Goal: Transaction & Acquisition: Purchase product/service

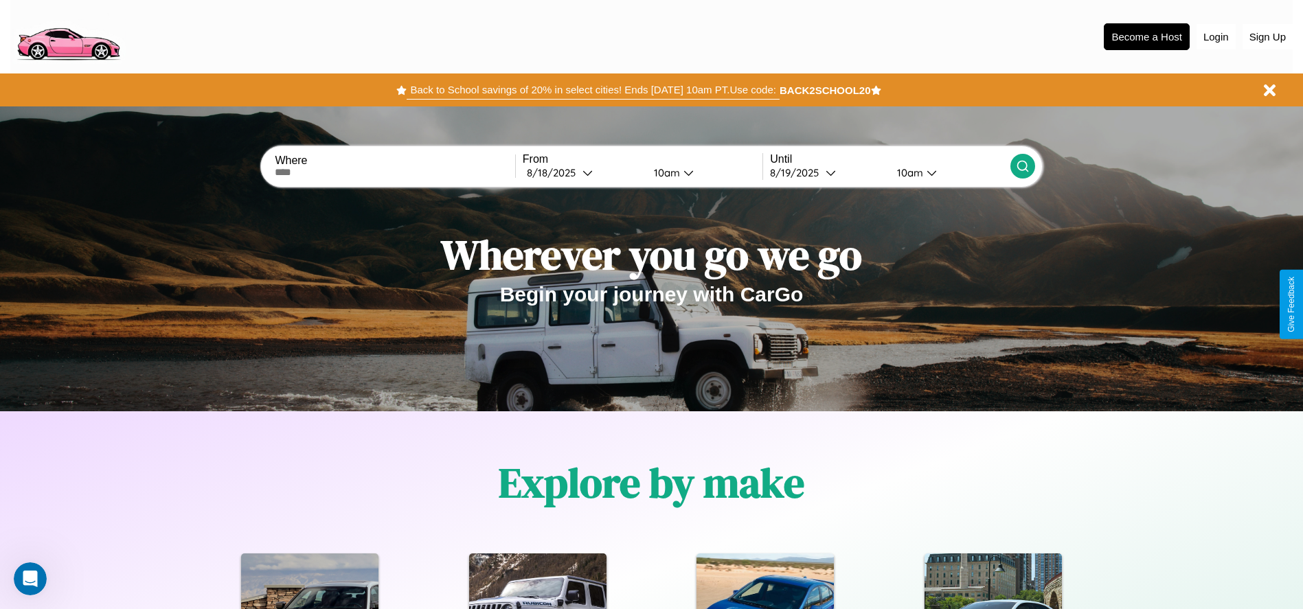
click at [593, 90] on button "Back to School savings of 20% in select cities! Ends 9/1 at 10am PT. Use code:" at bounding box center [593, 89] width 372 height 19
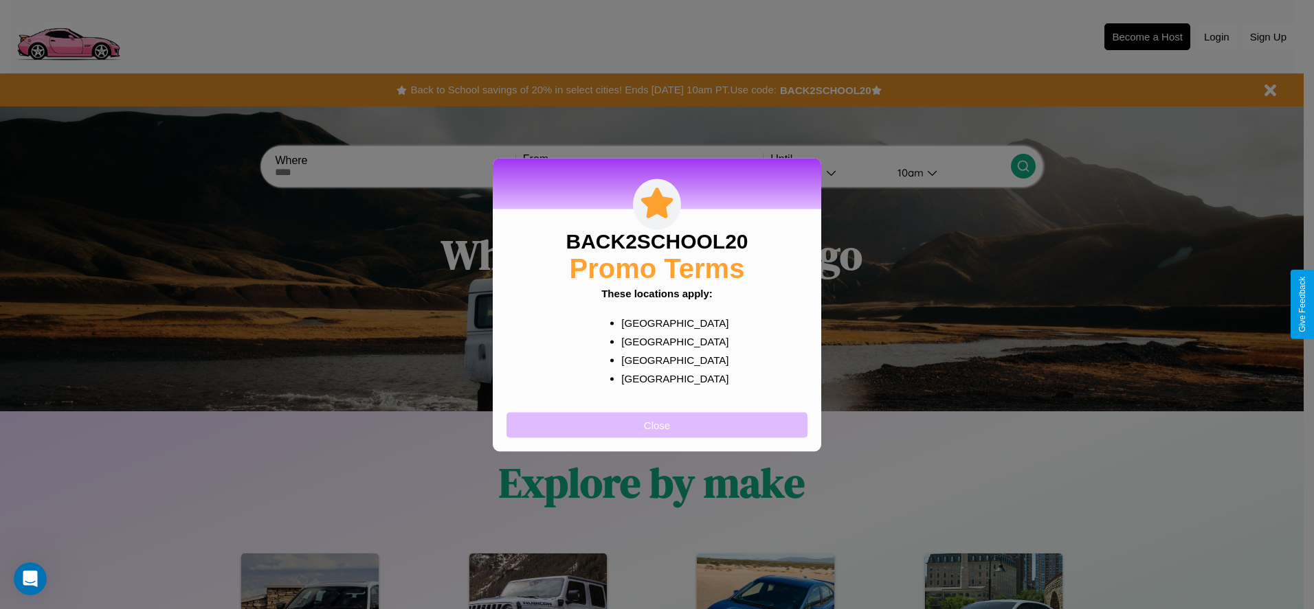
click at [657, 425] on button "Close" at bounding box center [656, 424] width 301 height 25
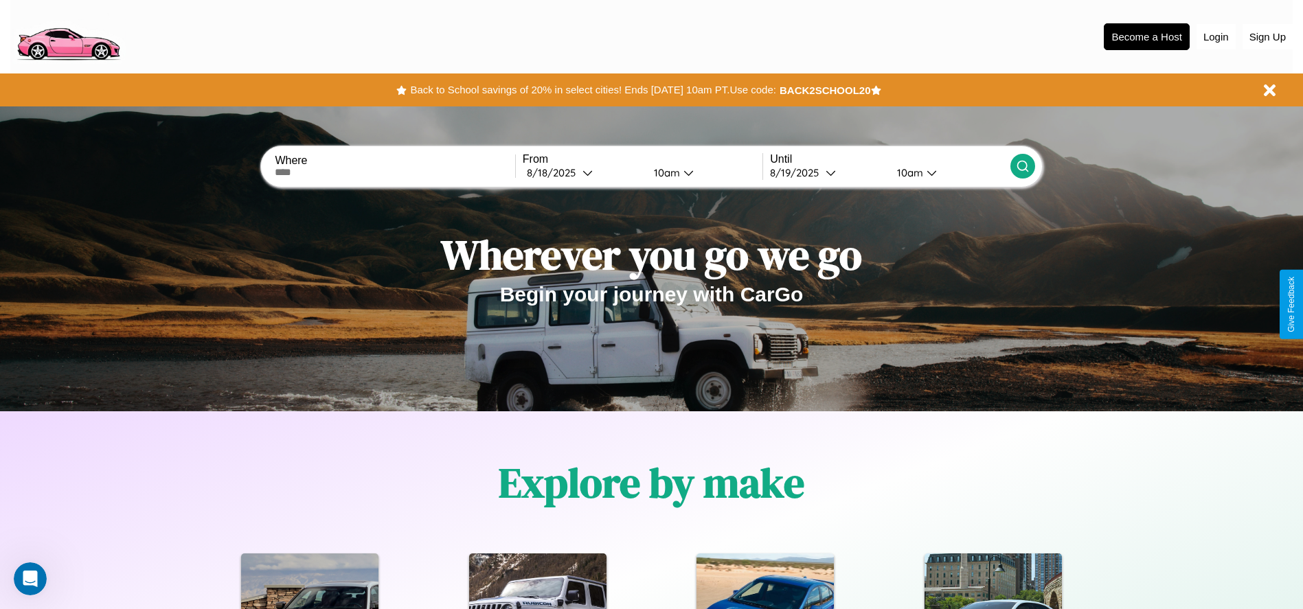
click at [395, 172] on input "text" at bounding box center [395, 172] width 240 height 11
type input "**********"
click at [583, 172] on div "8 / 18 / 2025" at bounding box center [555, 172] width 56 height 13
select select "*"
select select "****"
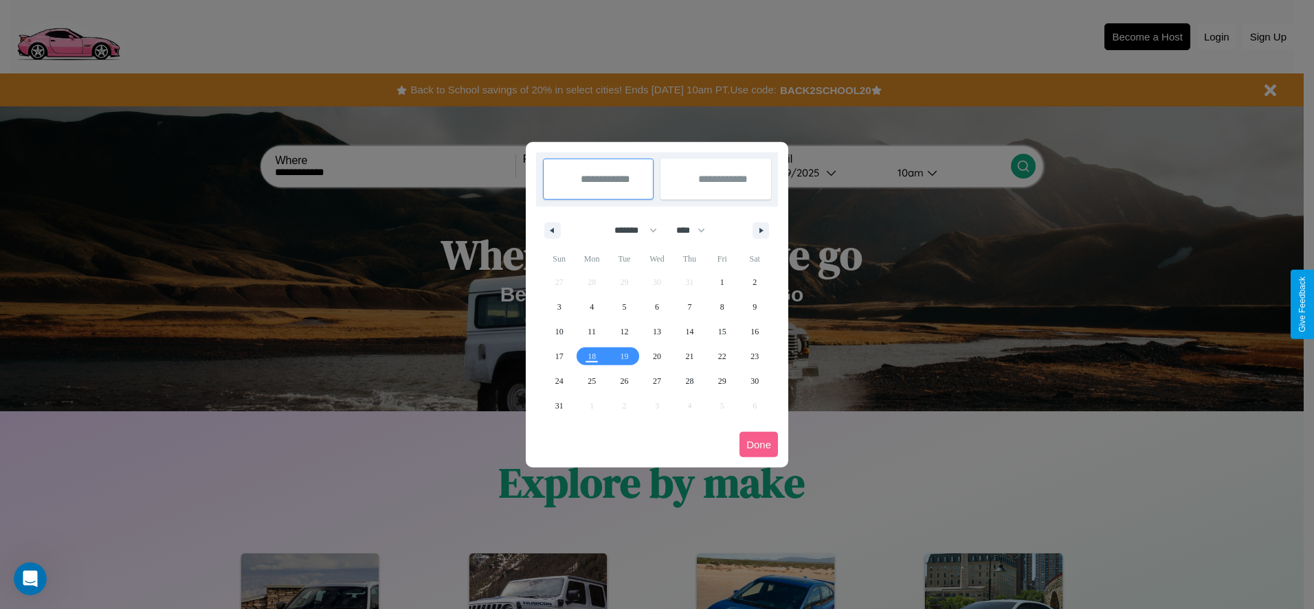
drag, startPoint x: 629, startPoint y: 230, endPoint x: 657, endPoint y: 276, distance: 53.0
click at [629, 230] on select "******* ******** ***** ***** *** **** **** ****** ********* ******* ******** **…" at bounding box center [633, 230] width 58 height 23
select select "*"
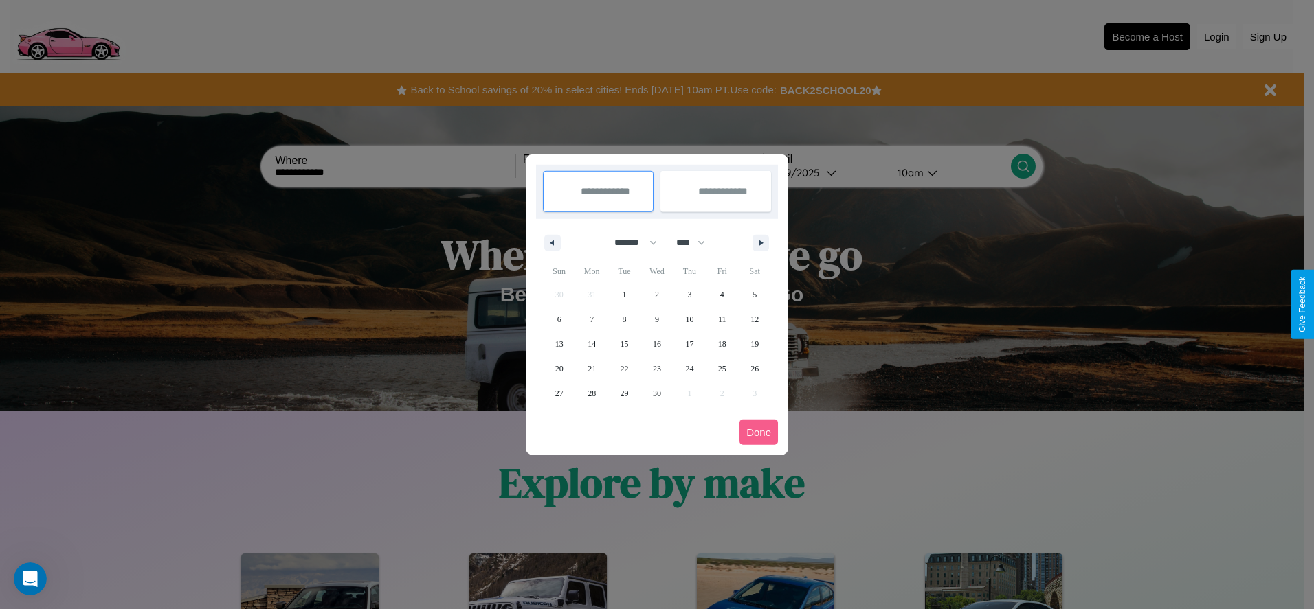
drag, startPoint x: 697, startPoint y: 243, endPoint x: 657, endPoint y: 276, distance: 51.7
click at [697, 243] on select "**** **** **** **** **** **** **** **** **** **** **** **** **** **** **** ****…" at bounding box center [689, 243] width 41 height 23
select select "****"
click at [754, 294] on span "4" at bounding box center [754, 294] width 4 height 25
type input "**********"
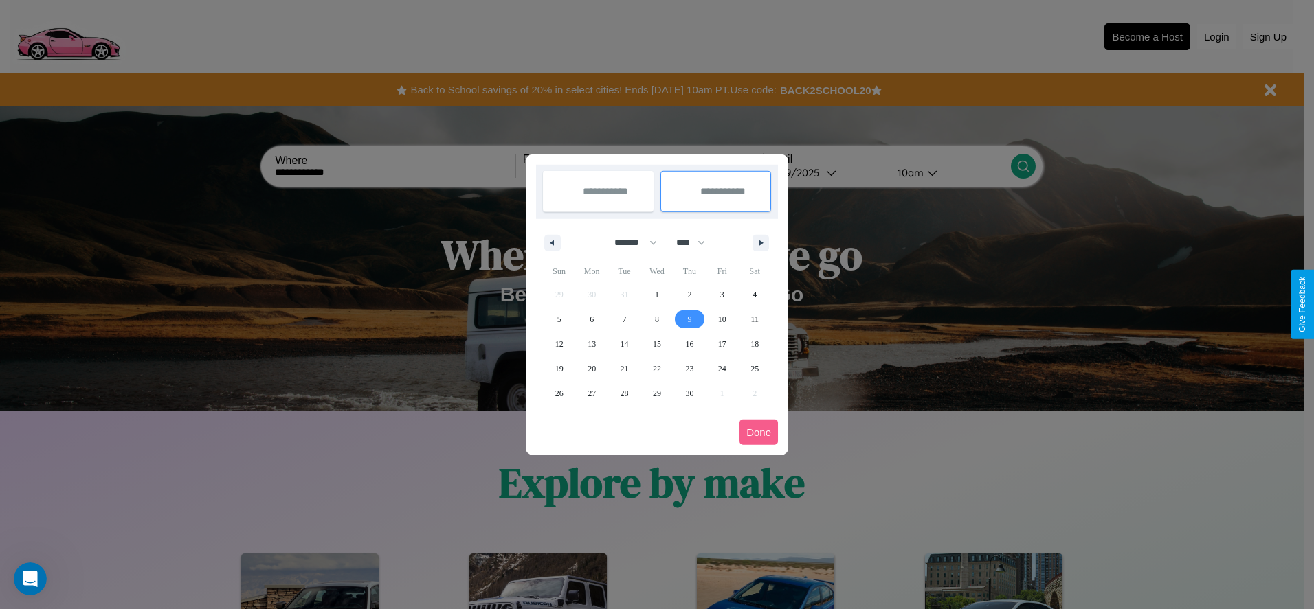
click at [689, 319] on span "9" at bounding box center [689, 319] width 4 height 25
type input "**********"
click at [759, 432] on button "Done" at bounding box center [758, 432] width 38 height 25
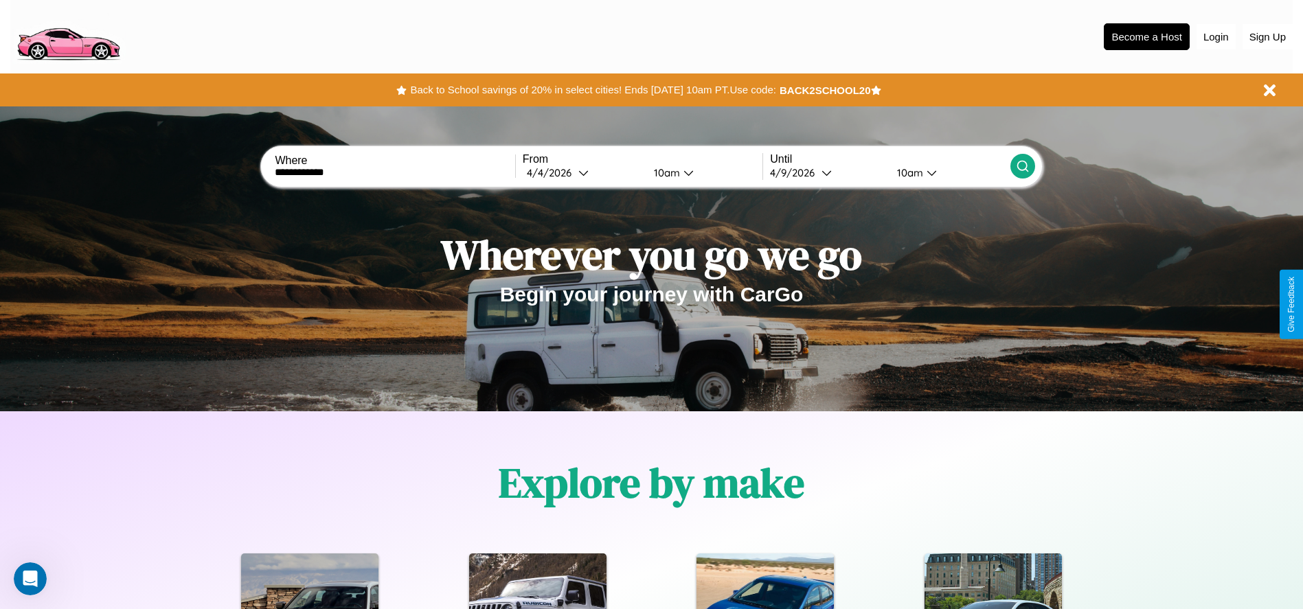
click at [908, 172] on div "10am" at bounding box center [908, 172] width 36 height 13
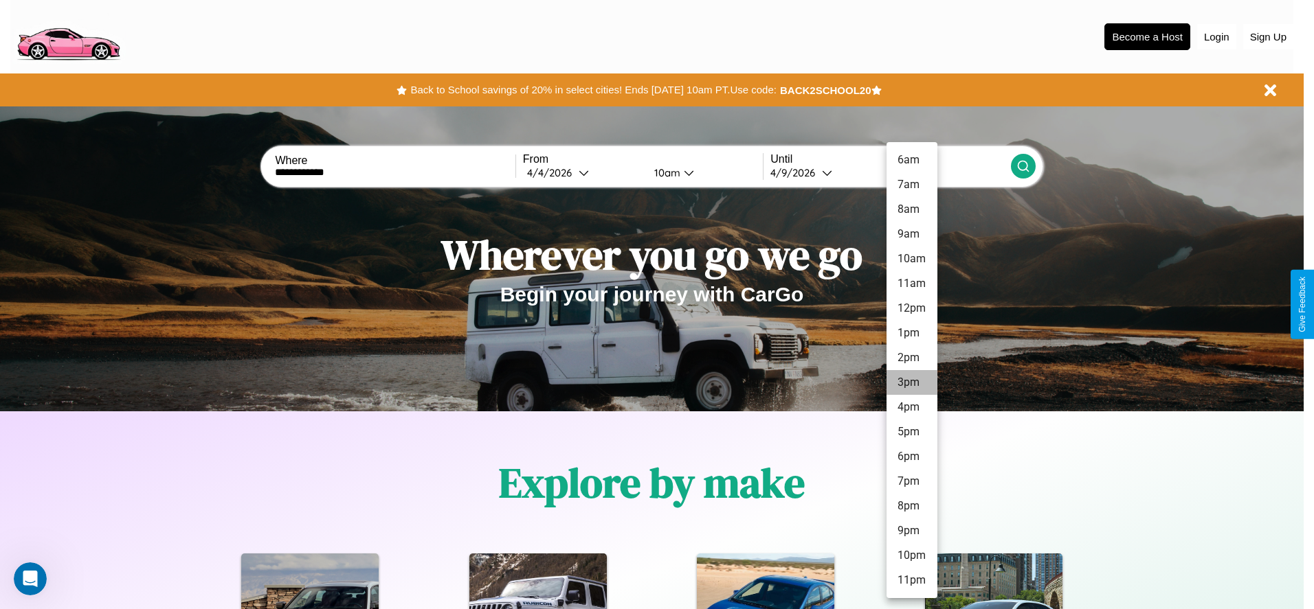
click at [911, 383] on li "3pm" at bounding box center [911, 382] width 51 height 25
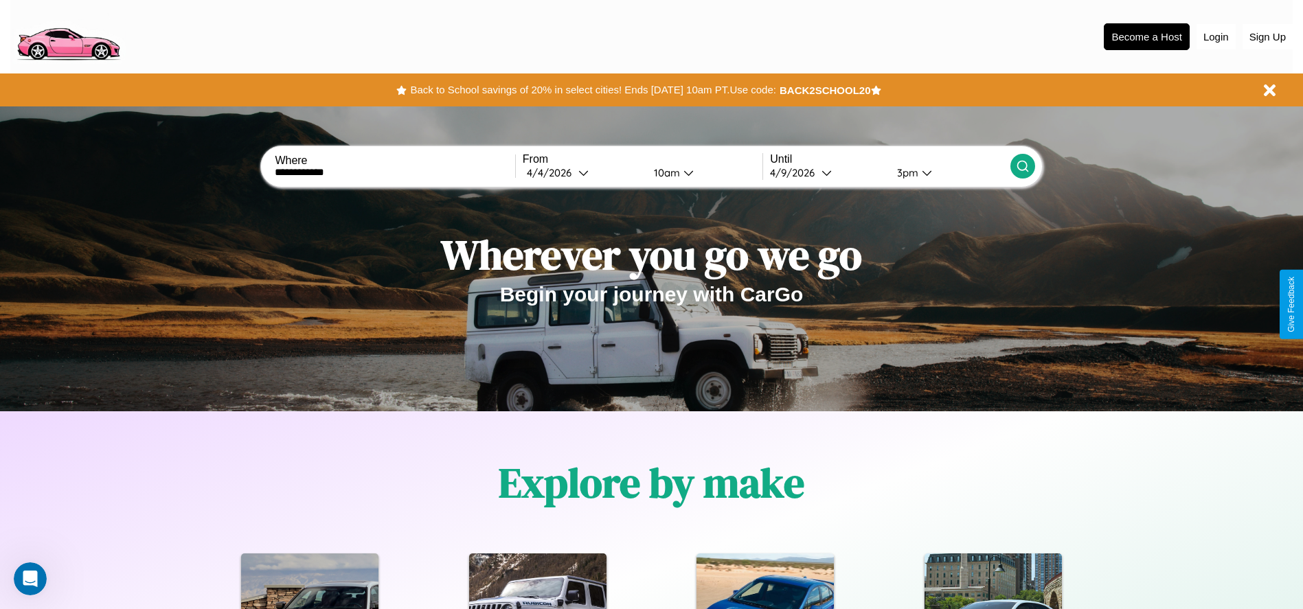
click at [1022, 166] on icon at bounding box center [1023, 166] width 14 height 14
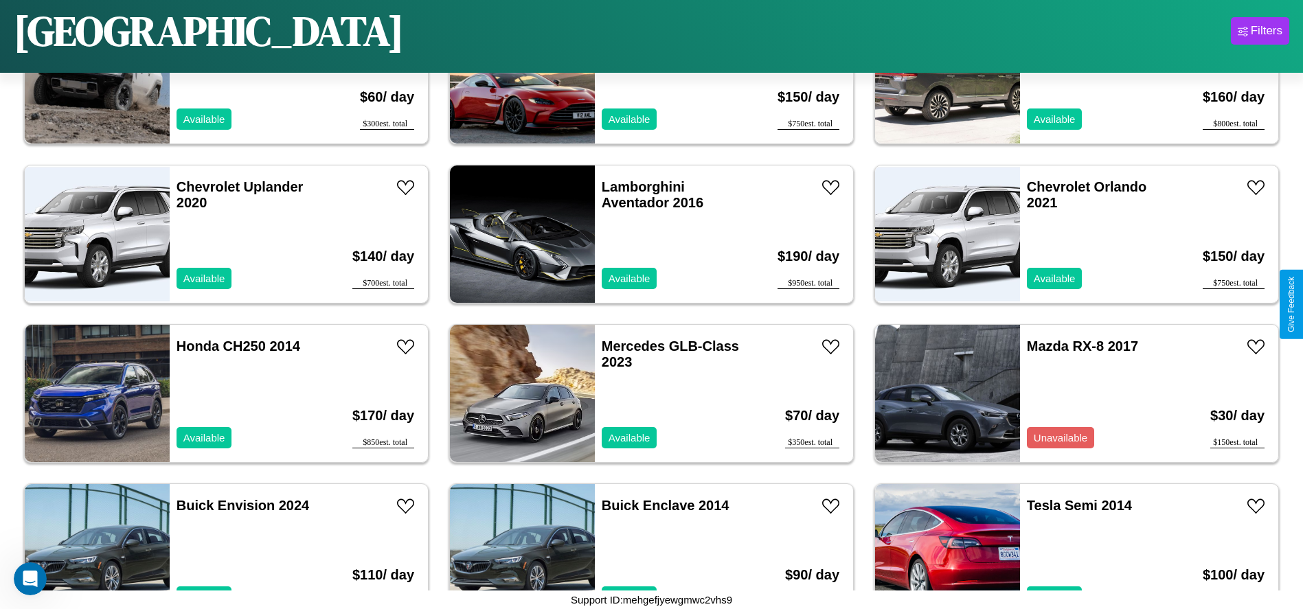
scroll to position [3182, 0]
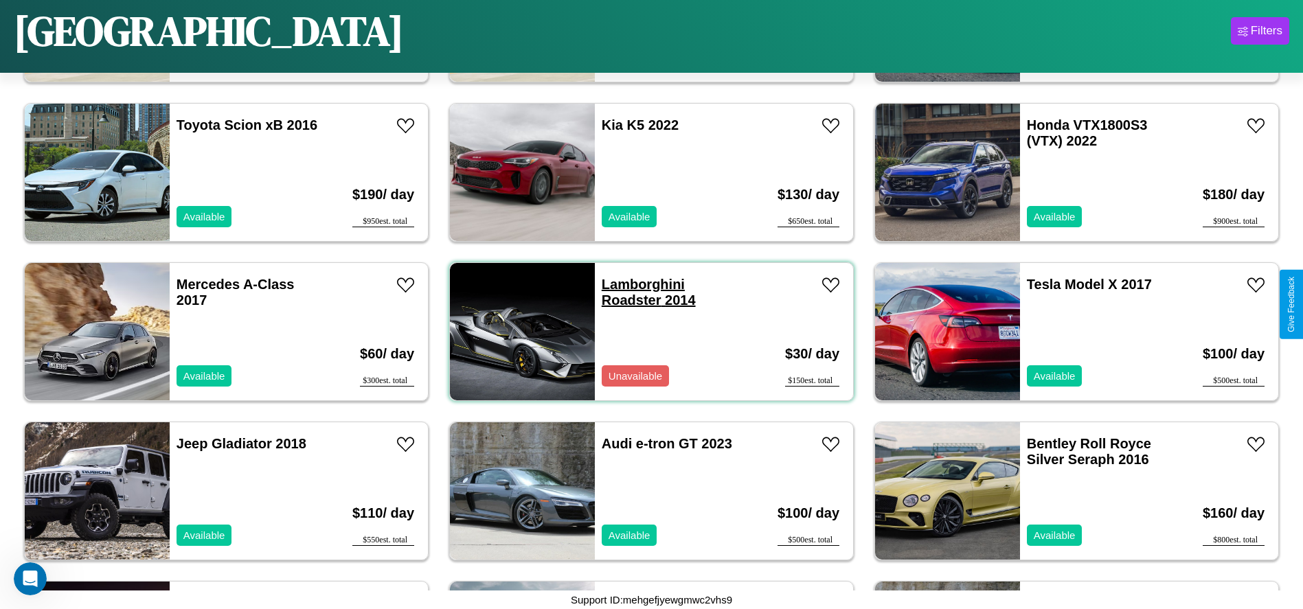
click at [638, 284] on link "Lamborghini Roadster 2014" at bounding box center [649, 292] width 94 height 31
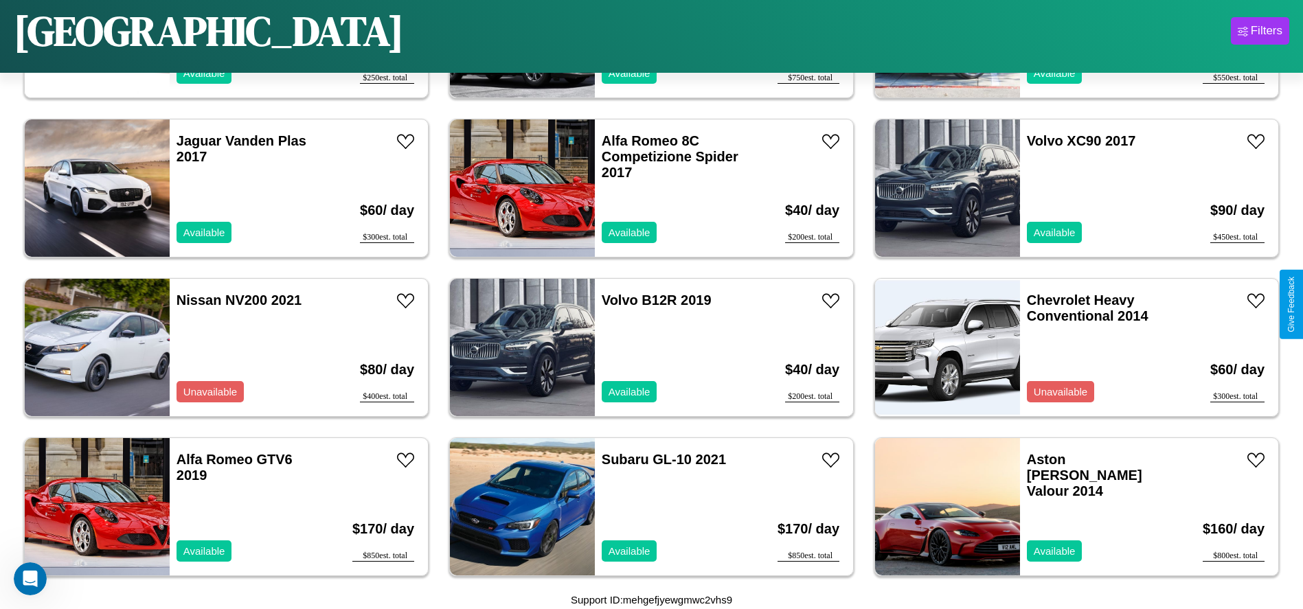
scroll to position [6689, 0]
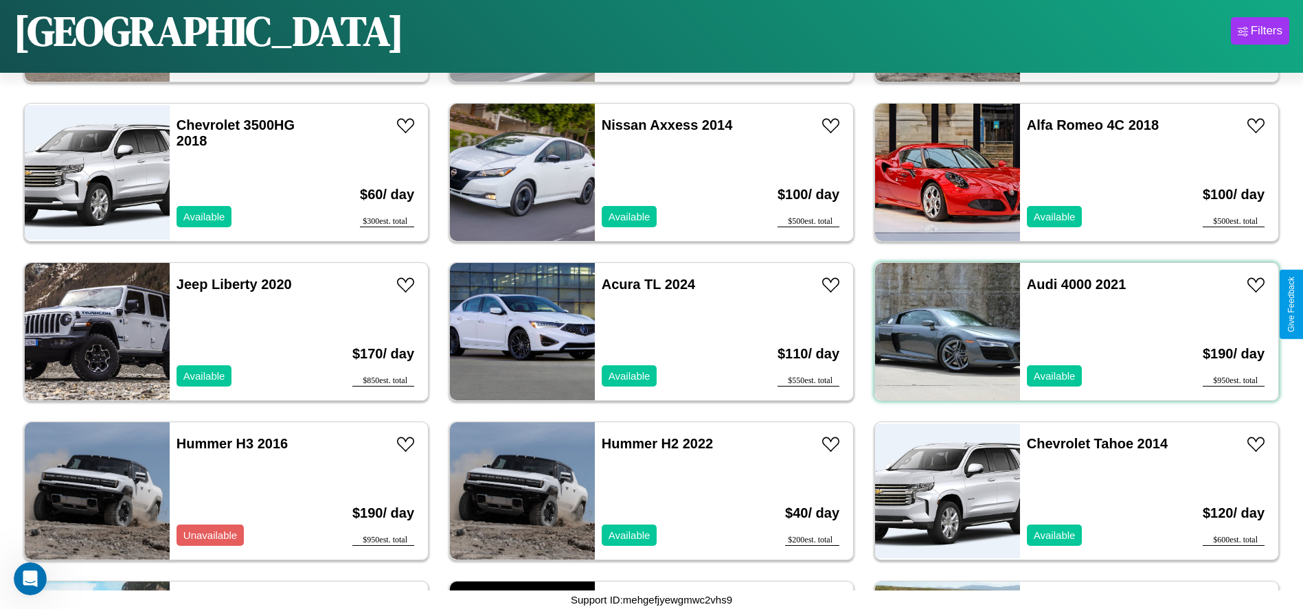
click at [1068, 332] on div "Audi 4000 2021 Available" at bounding box center [1099, 331] width 159 height 137
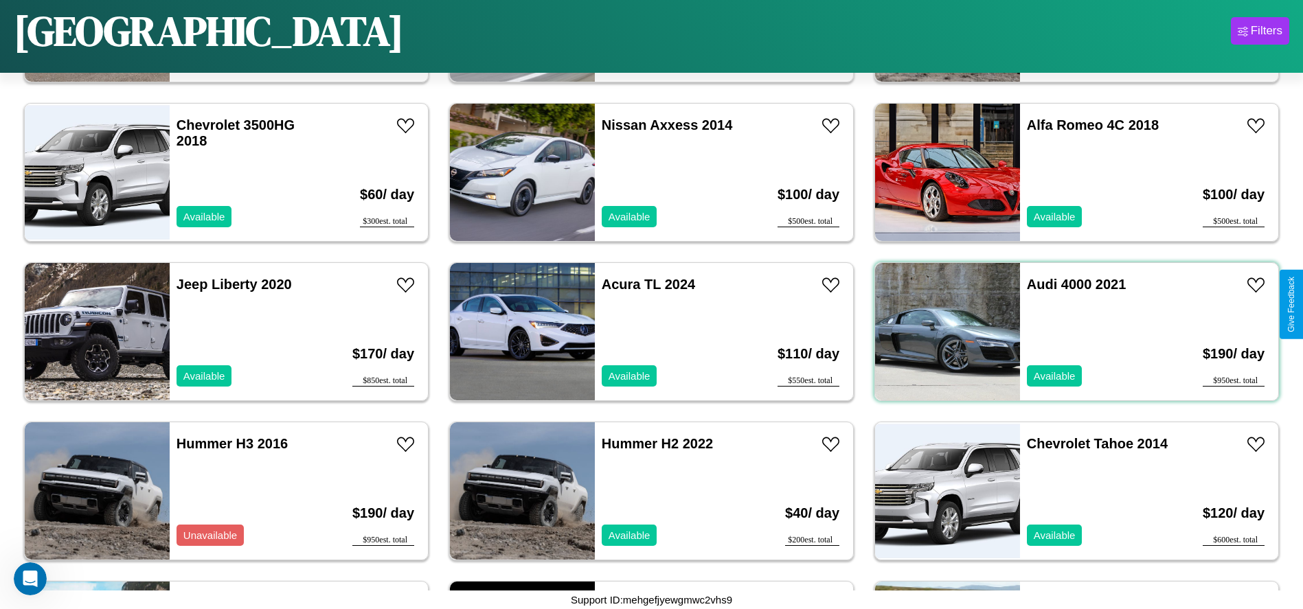
click at [1068, 332] on div "Audi 4000 2021 Available" at bounding box center [1099, 331] width 159 height 137
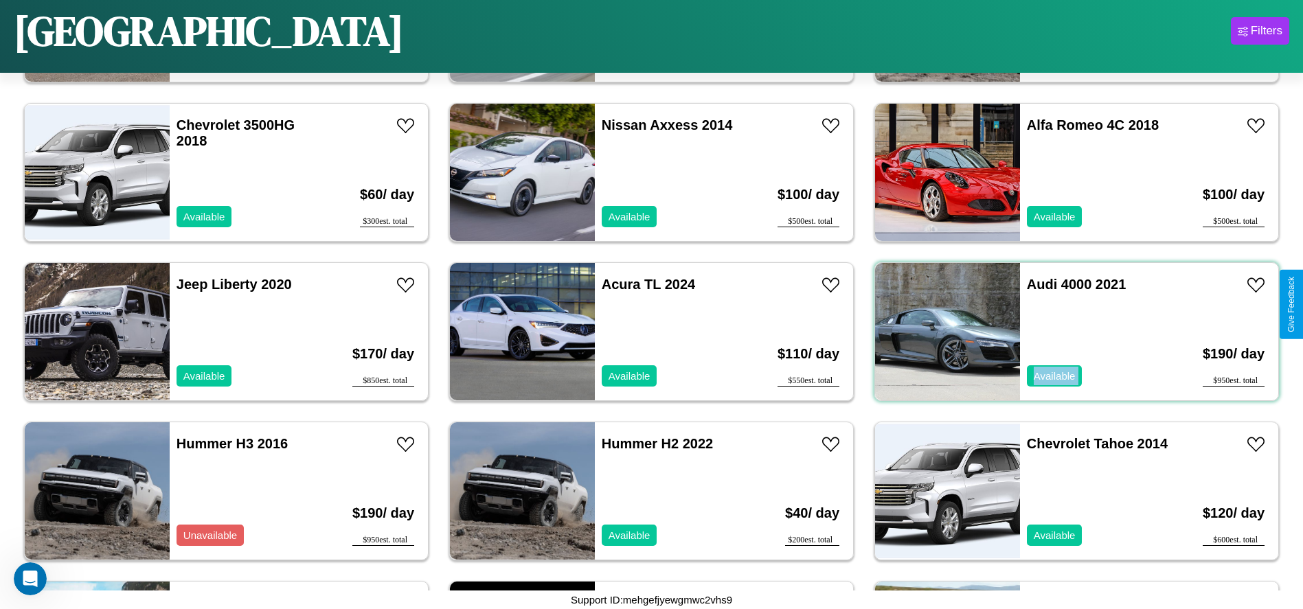
click at [1068, 332] on div "Audi 4000 2021 Available" at bounding box center [1099, 331] width 159 height 137
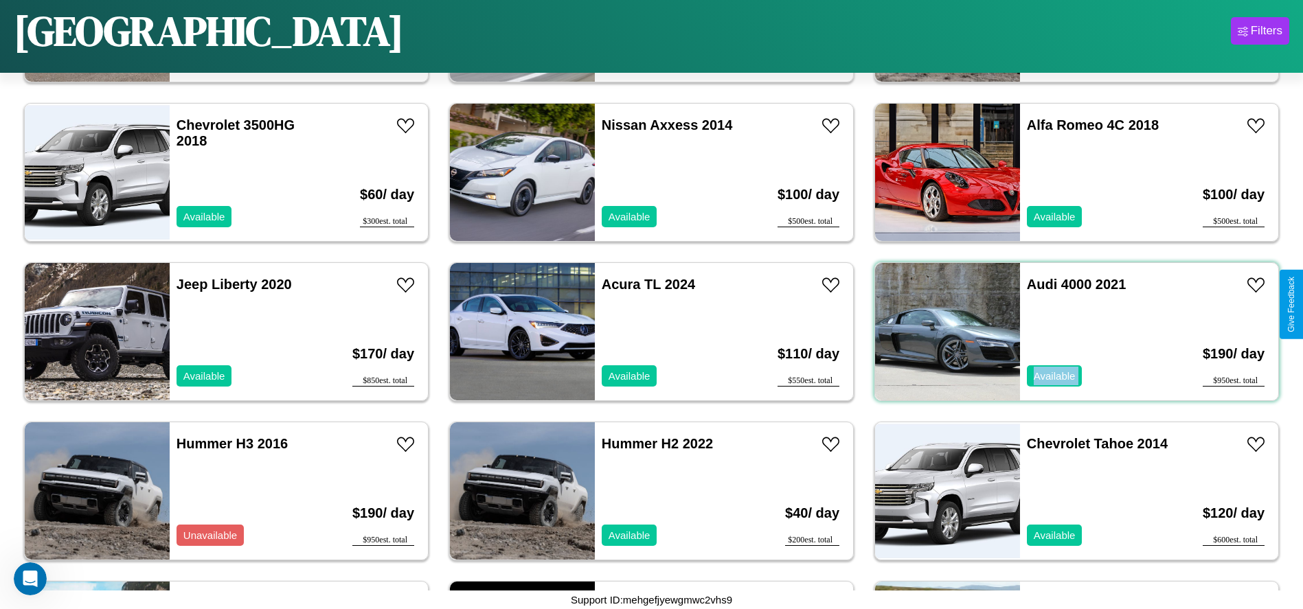
click at [1068, 332] on div "Audi 4000 2021 Available" at bounding box center [1099, 331] width 159 height 137
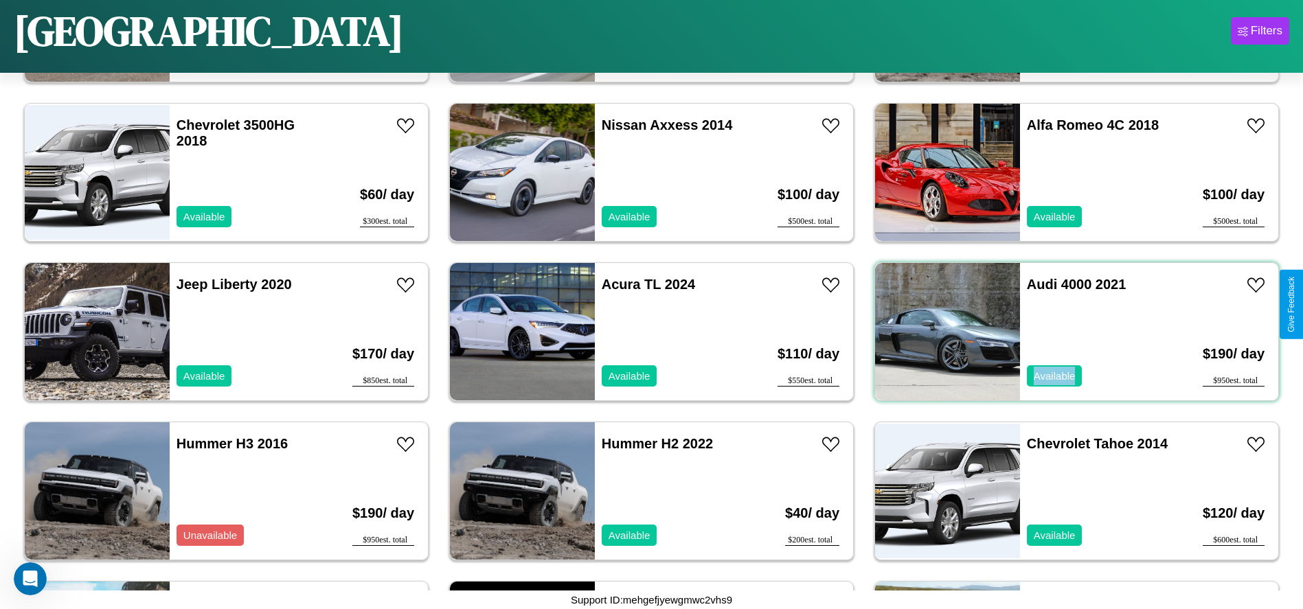
click at [1068, 332] on div "Audi 4000 2021 Available" at bounding box center [1099, 331] width 159 height 137
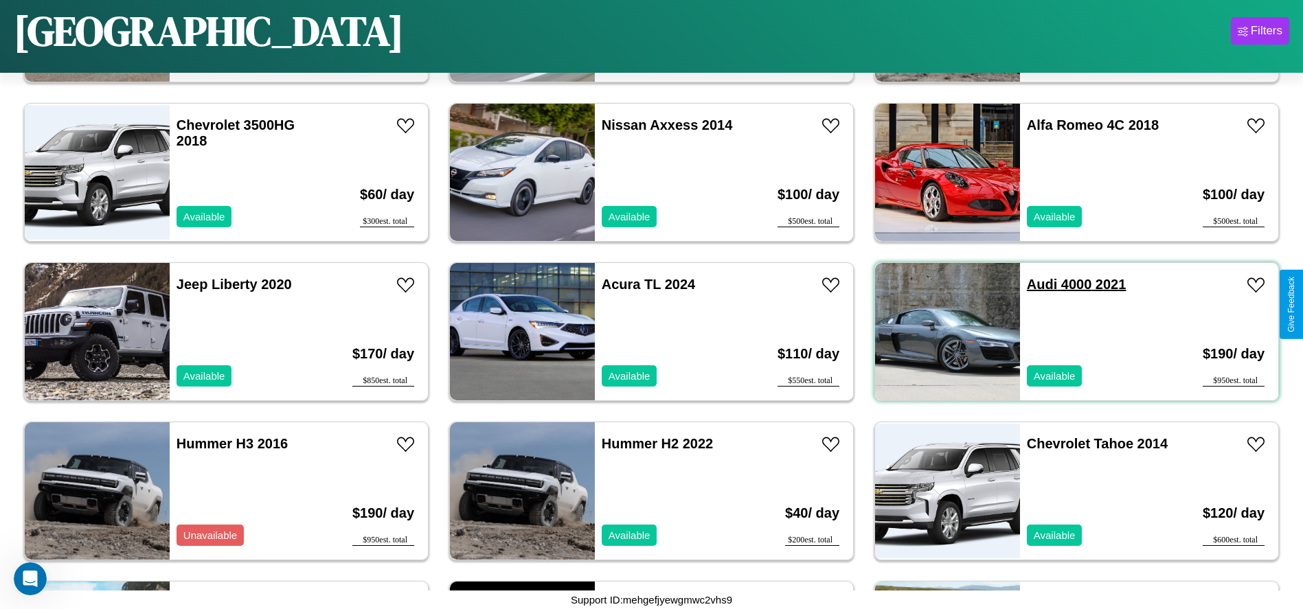
click at [1034, 284] on link "Audi 4000 2021" at bounding box center [1077, 284] width 100 height 15
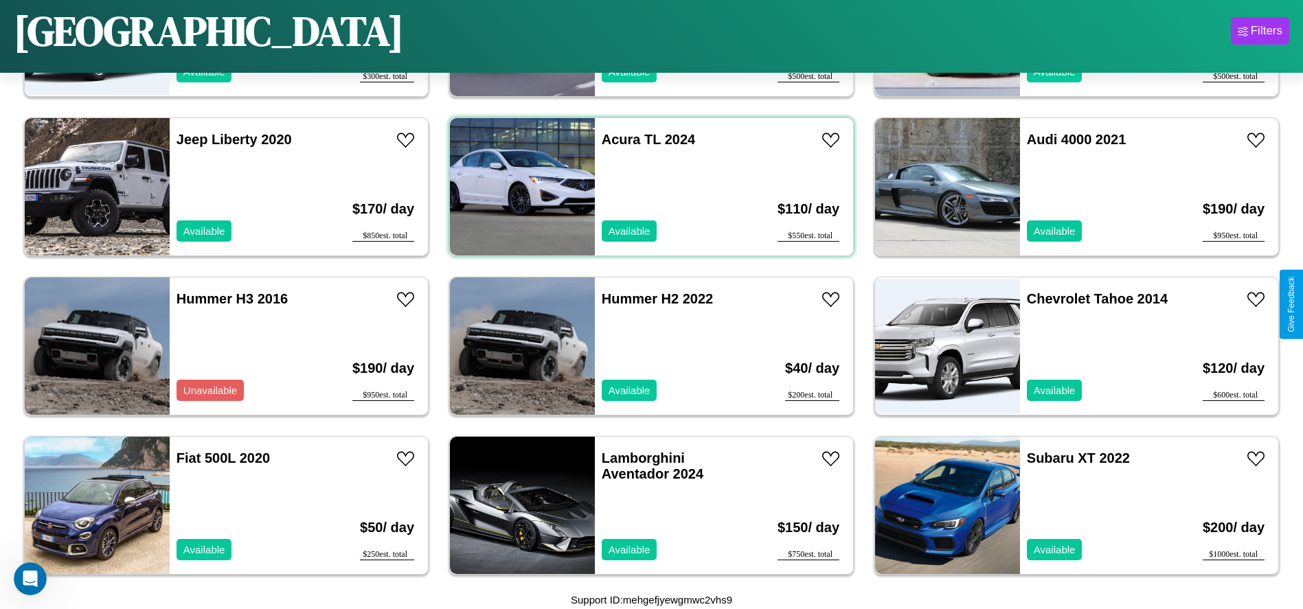
scroll to position [6848, 0]
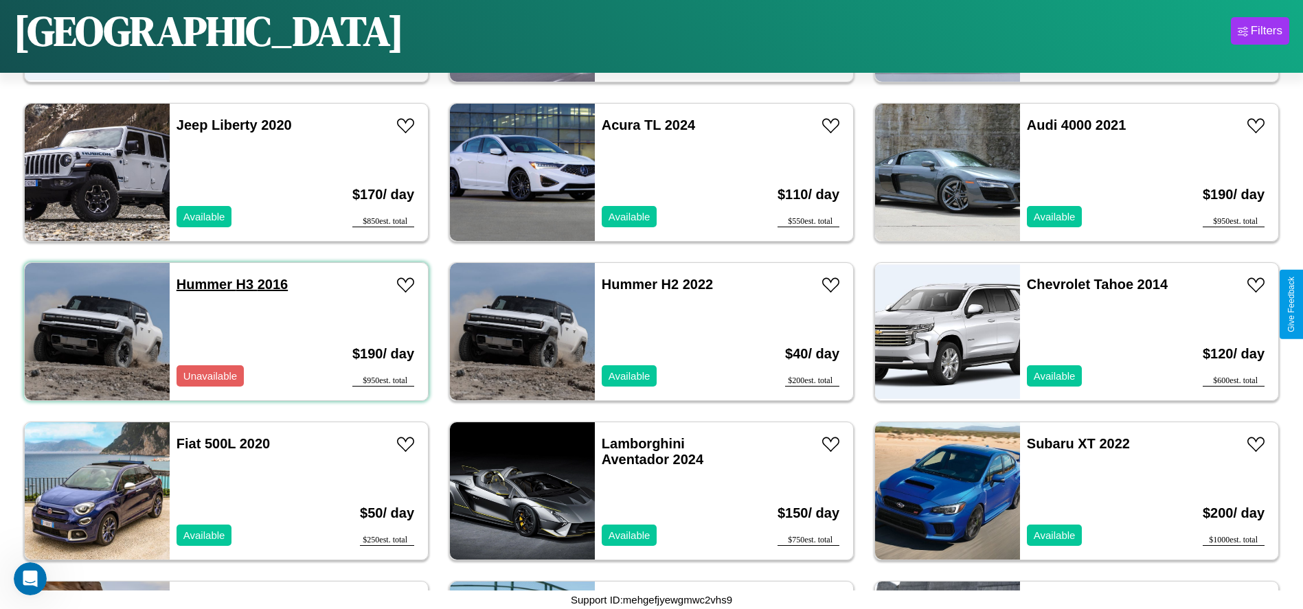
click at [203, 284] on link "Hummer H3 2016" at bounding box center [232, 284] width 111 height 15
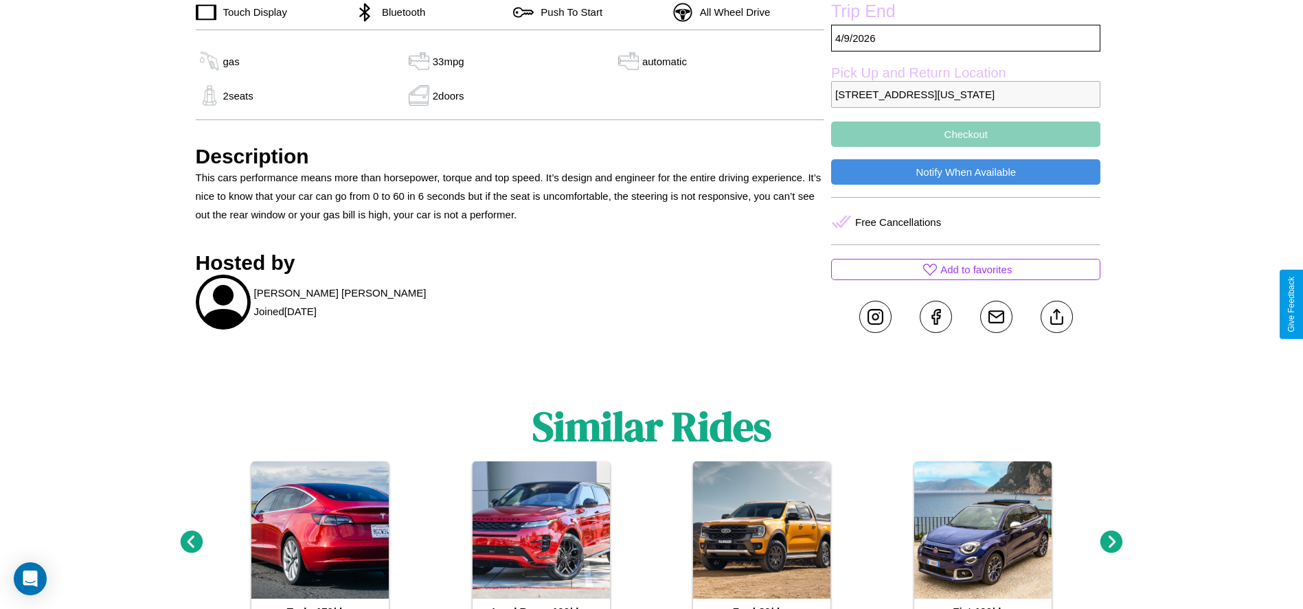
scroll to position [491, 0]
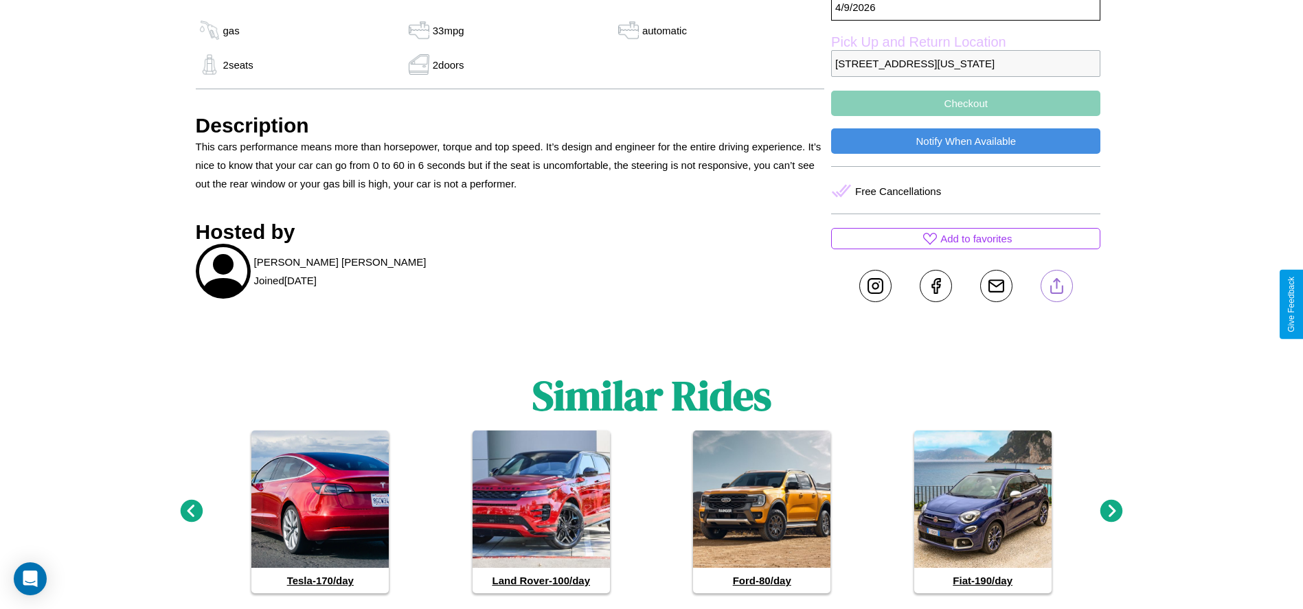
click at [1057, 289] on line at bounding box center [1057, 284] width 0 height 10
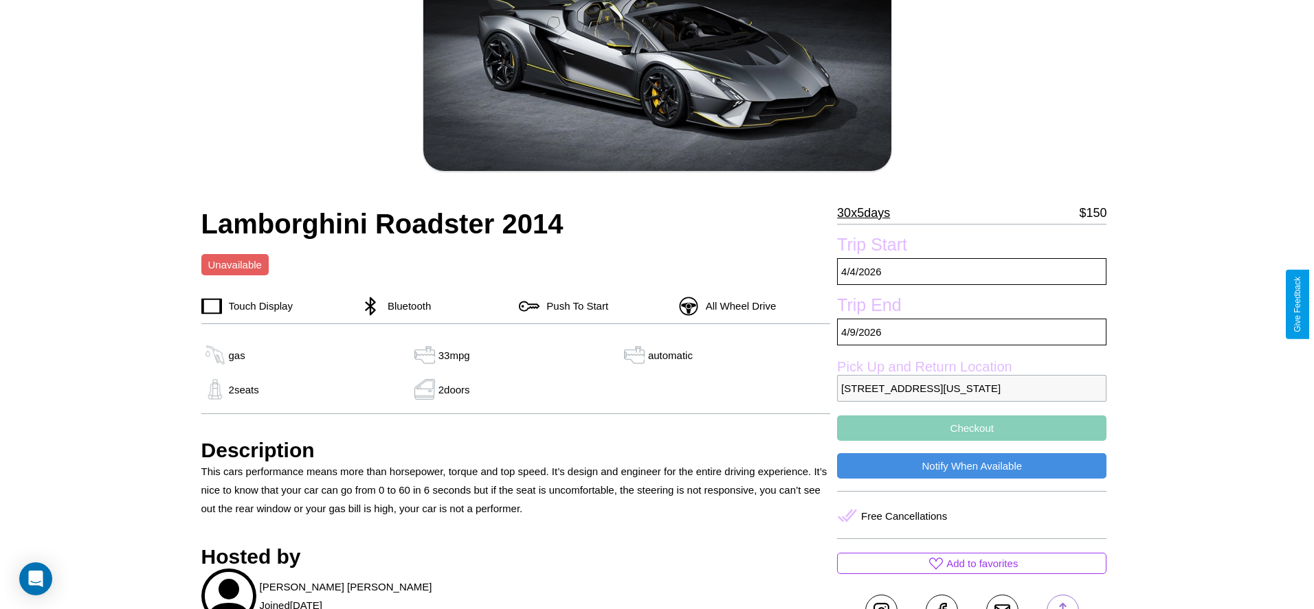
scroll to position [133, 0]
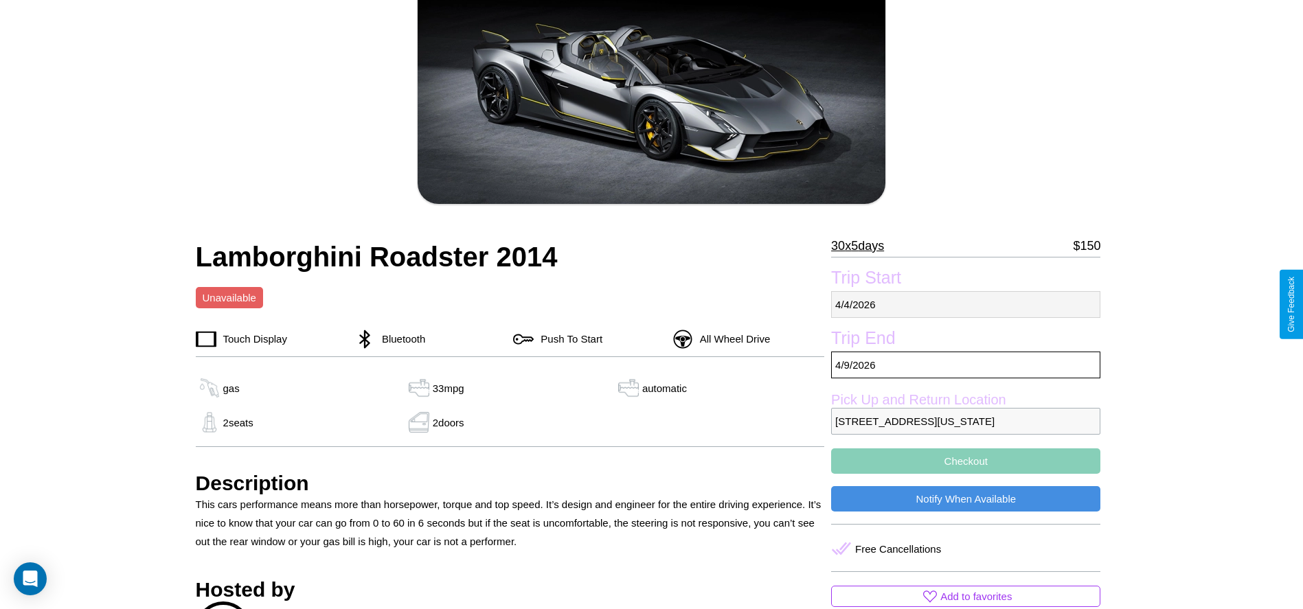
click at [966, 304] on p "[DATE]" at bounding box center [965, 304] width 269 height 27
select select "*"
select select "****"
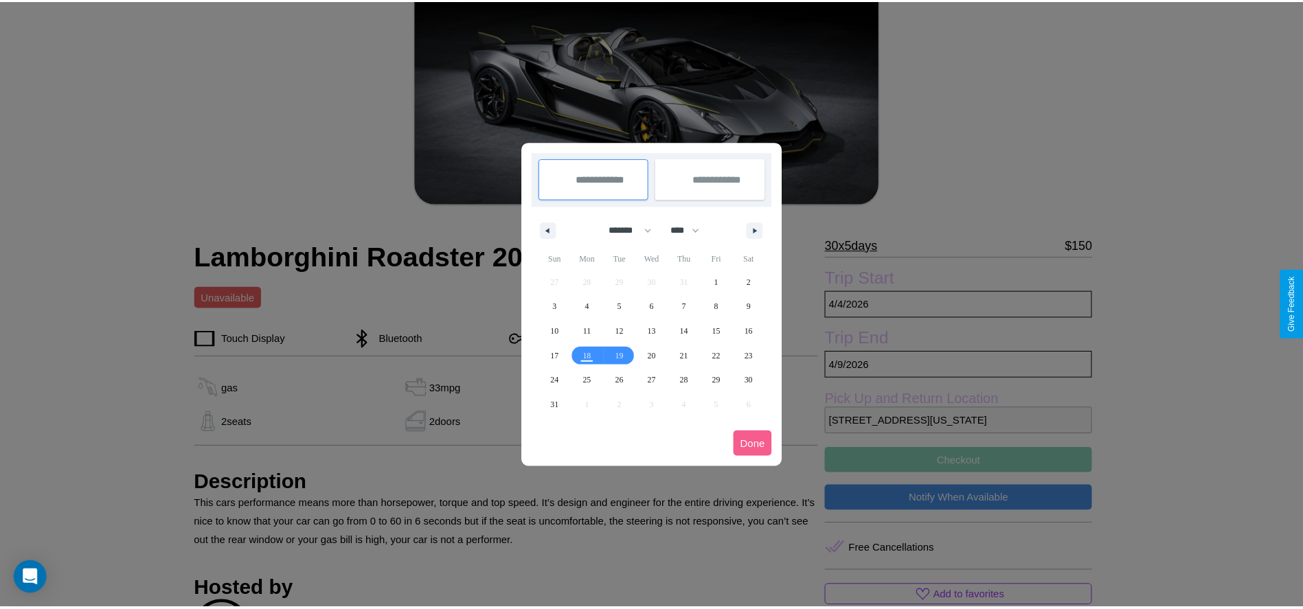
scroll to position [0, 0]
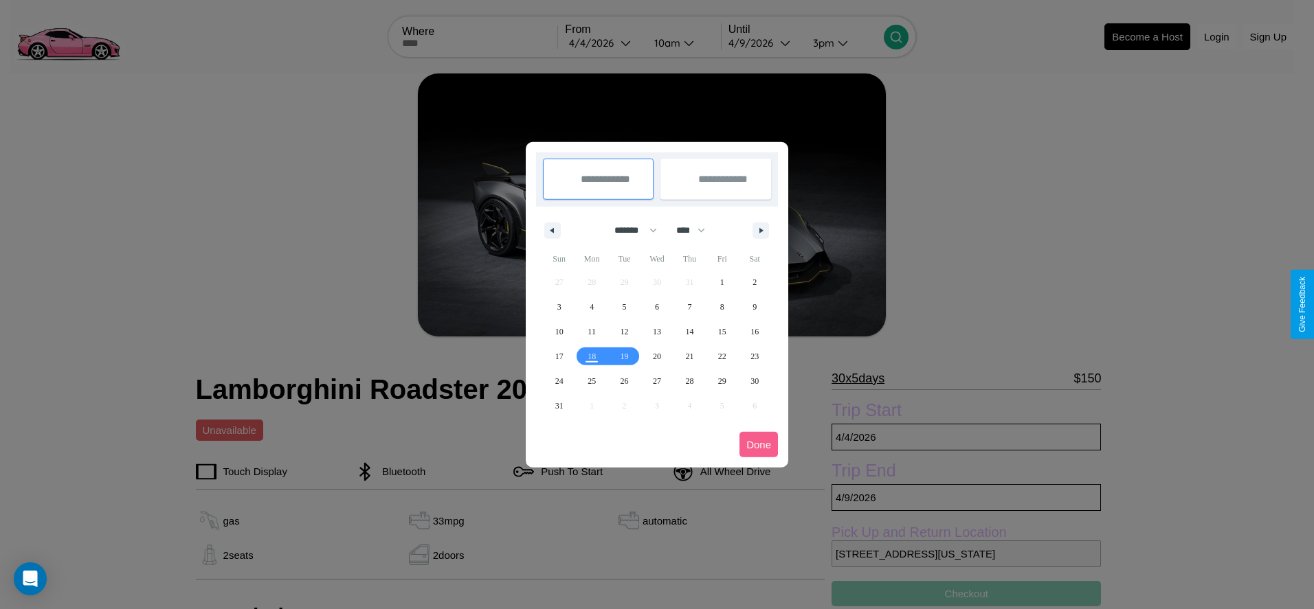
click at [603, 43] on div at bounding box center [657, 304] width 1314 height 609
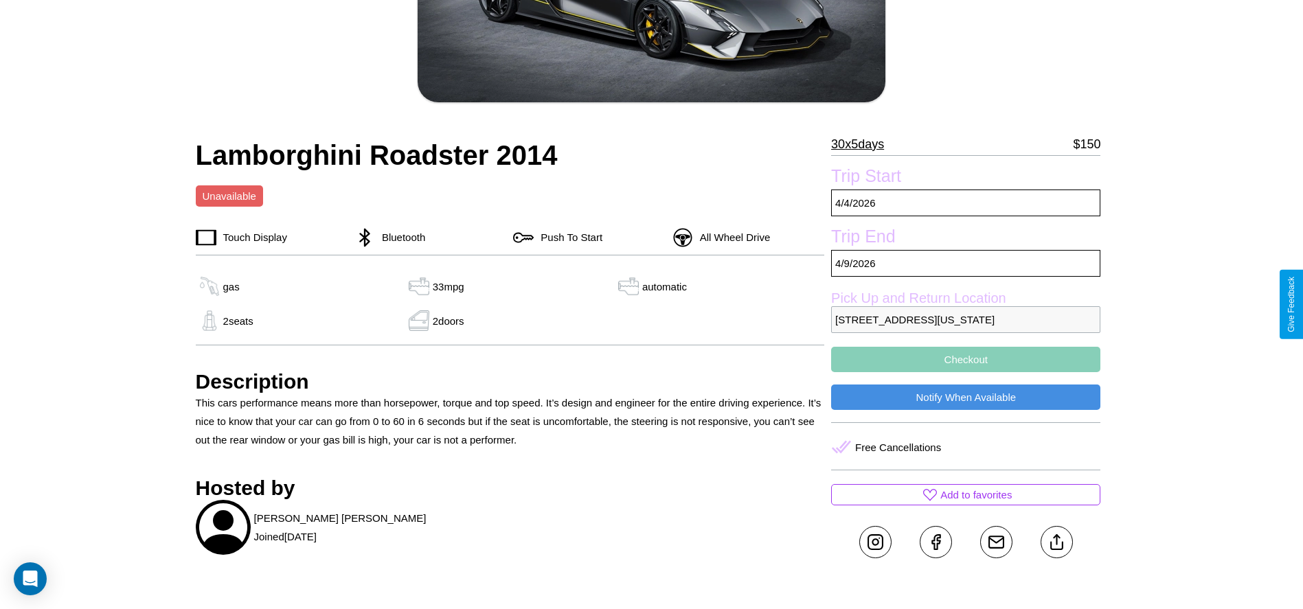
scroll to position [308, 0]
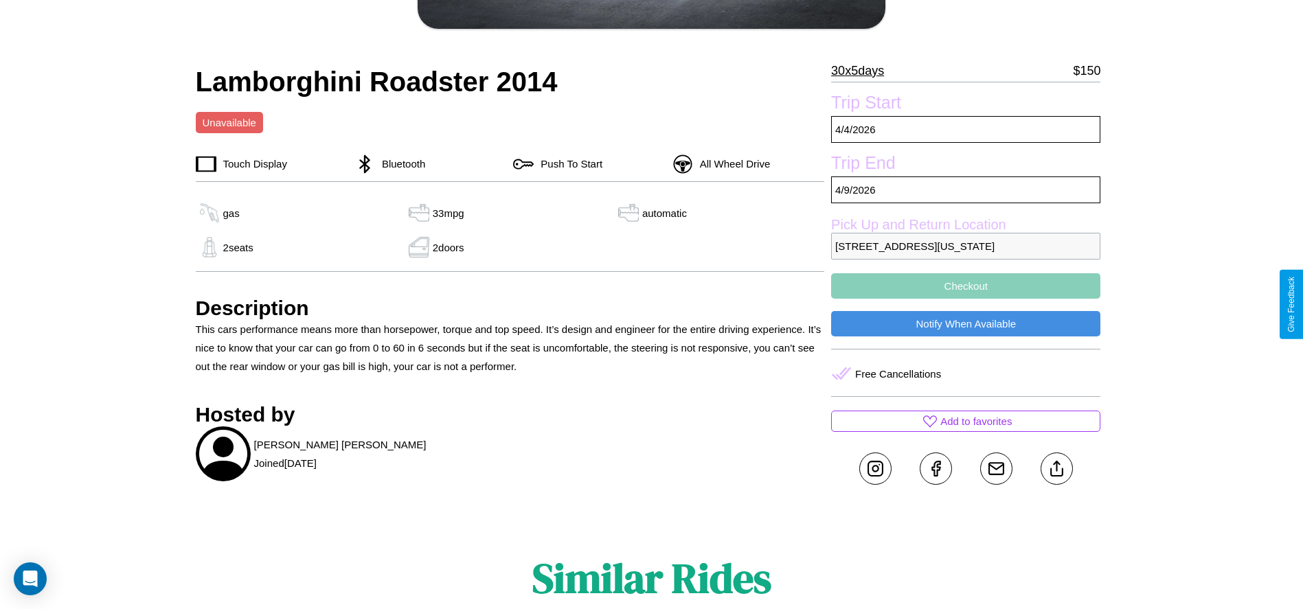
click at [966, 299] on button "Checkout" at bounding box center [965, 285] width 269 height 25
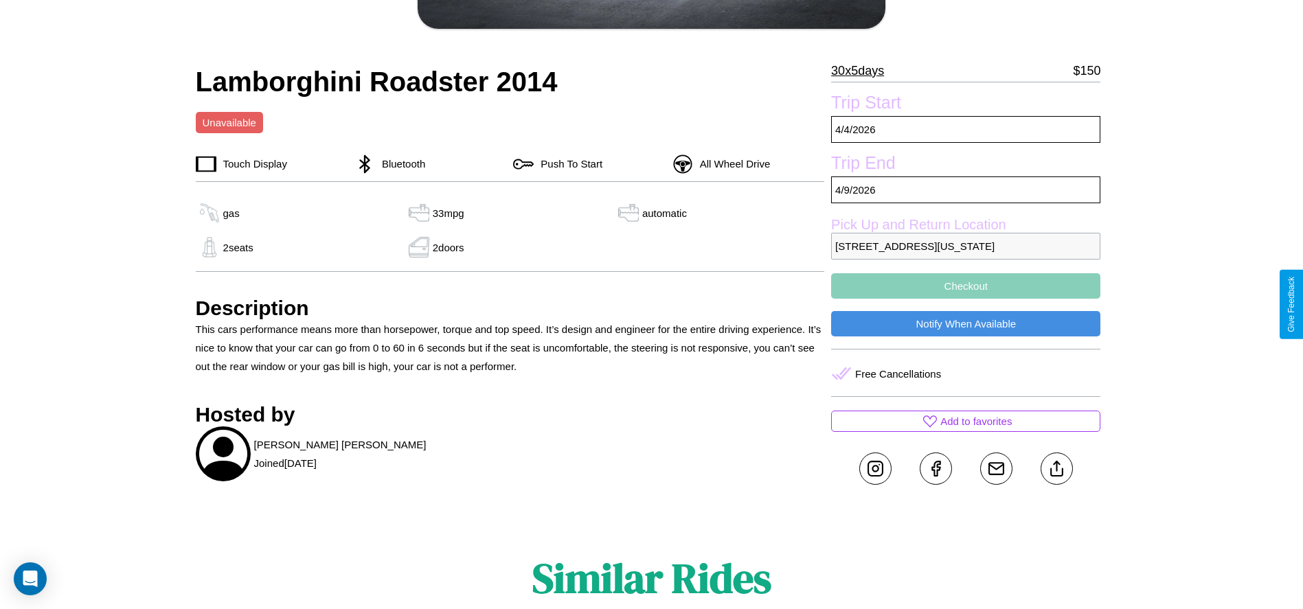
click at [966, 299] on button "Checkout" at bounding box center [965, 285] width 269 height 25
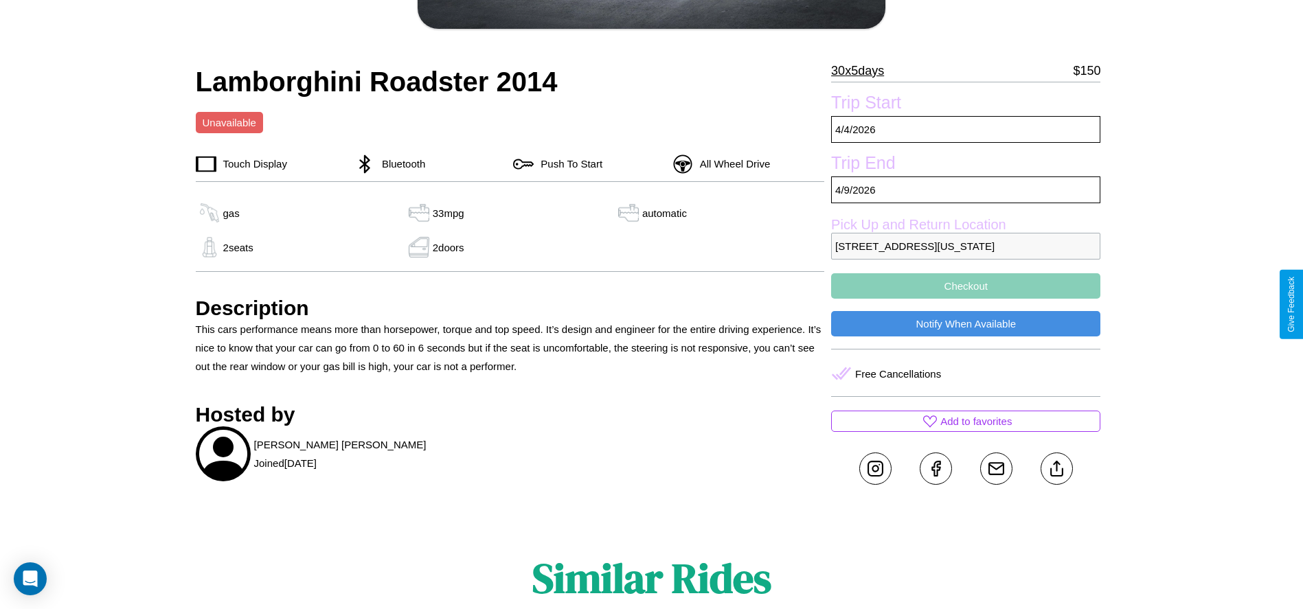
click at [966, 299] on button "Checkout" at bounding box center [965, 285] width 269 height 25
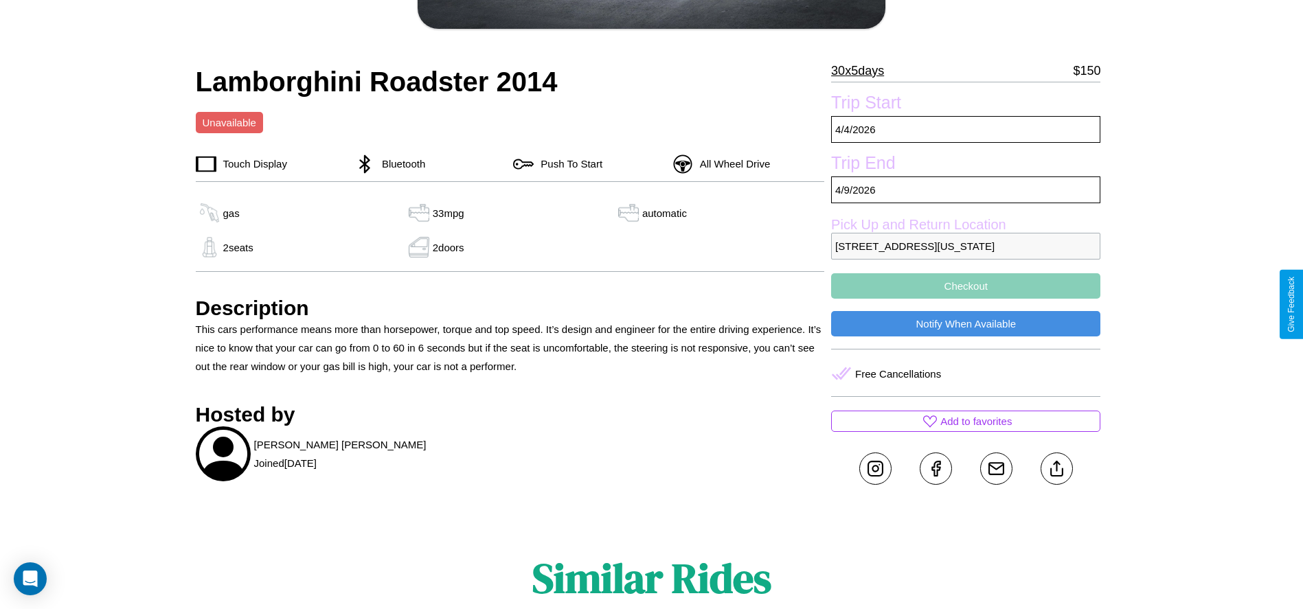
click at [966, 299] on button "Checkout" at bounding box center [965, 285] width 269 height 25
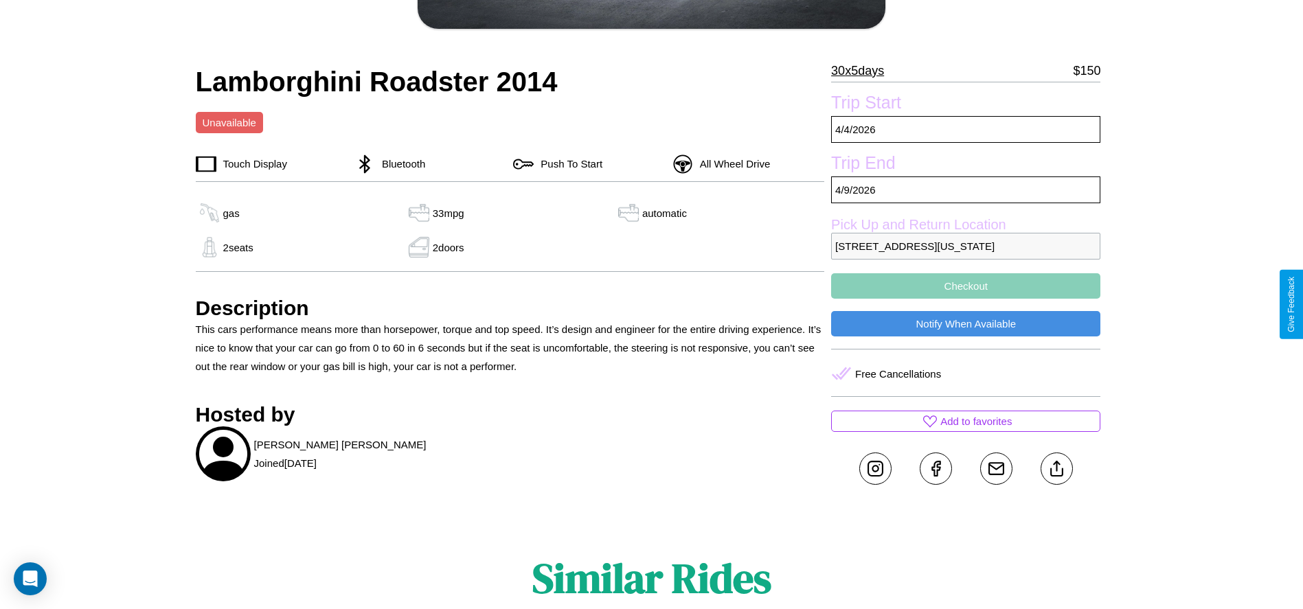
click at [966, 299] on button "Checkout" at bounding box center [965, 285] width 269 height 25
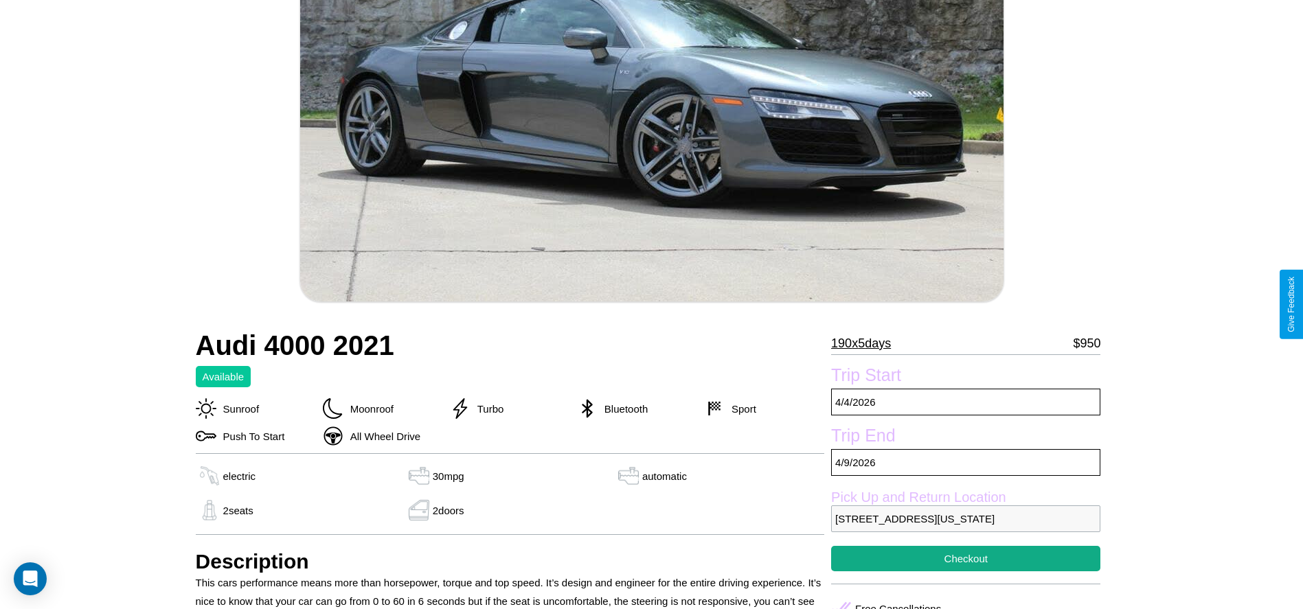
scroll to position [707, 0]
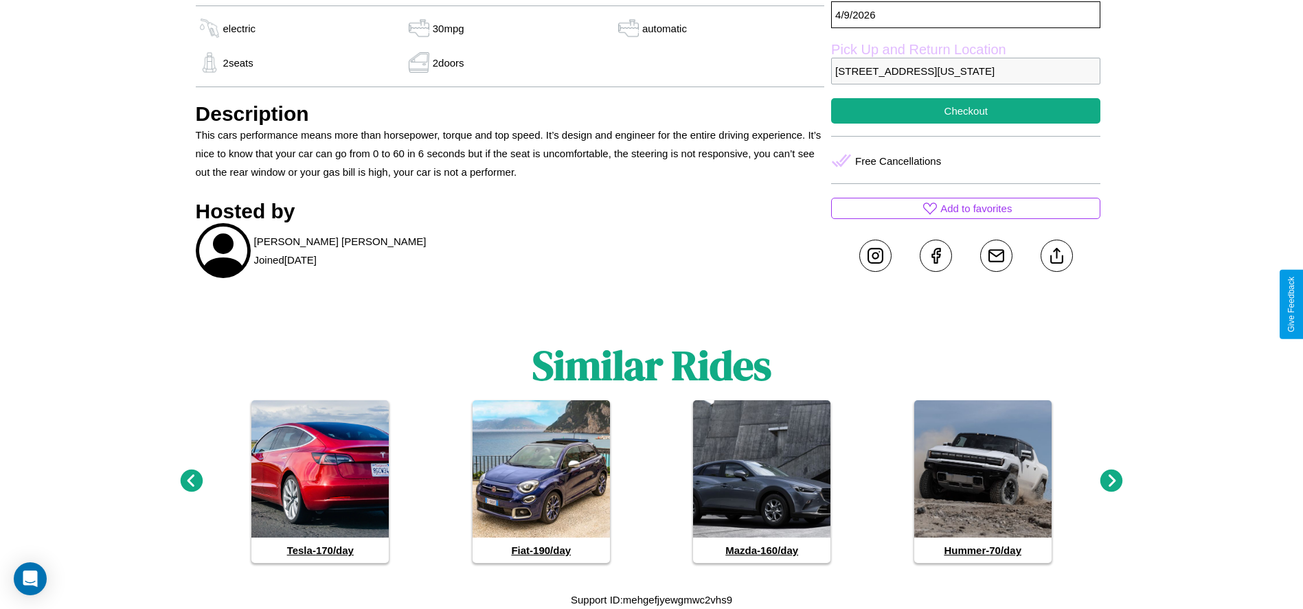
click at [1112, 482] on icon at bounding box center [1112, 481] width 23 height 23
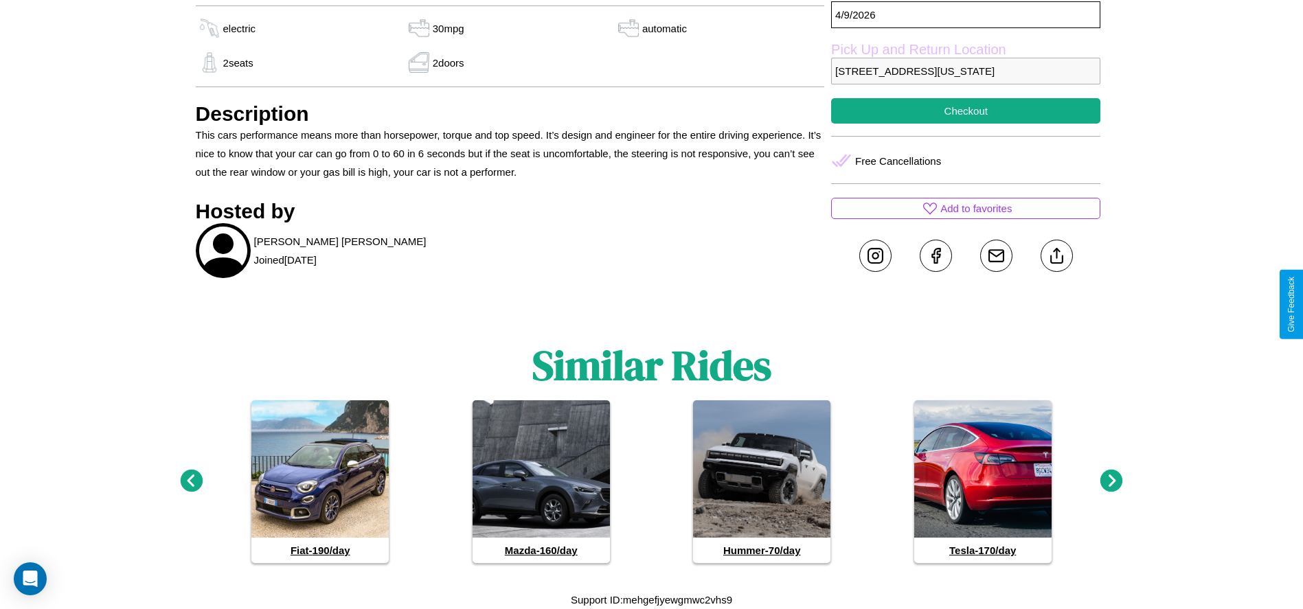
click at [1112, 482] on icon at bounding box center [1112, 481] width 23 height 23
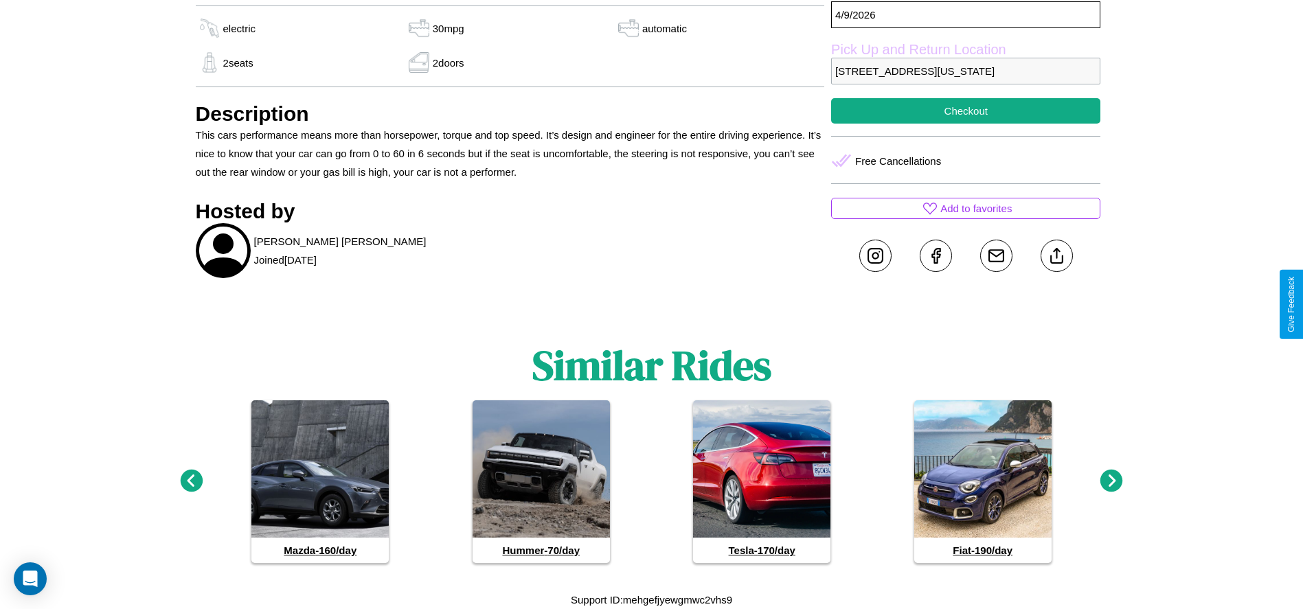
click at [1112, 482] on icon at bounding box center [1112, 481] width 23 height 23
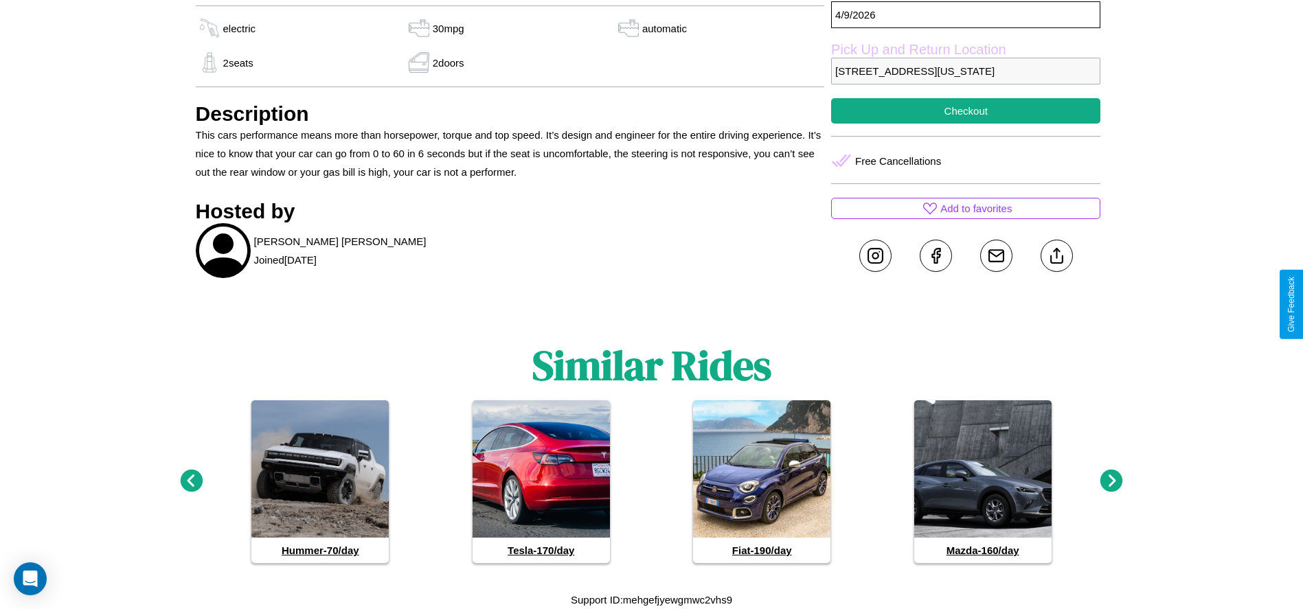
click at [1112, 482] on icon at bounding box center [1112, 481] width 23 height 23
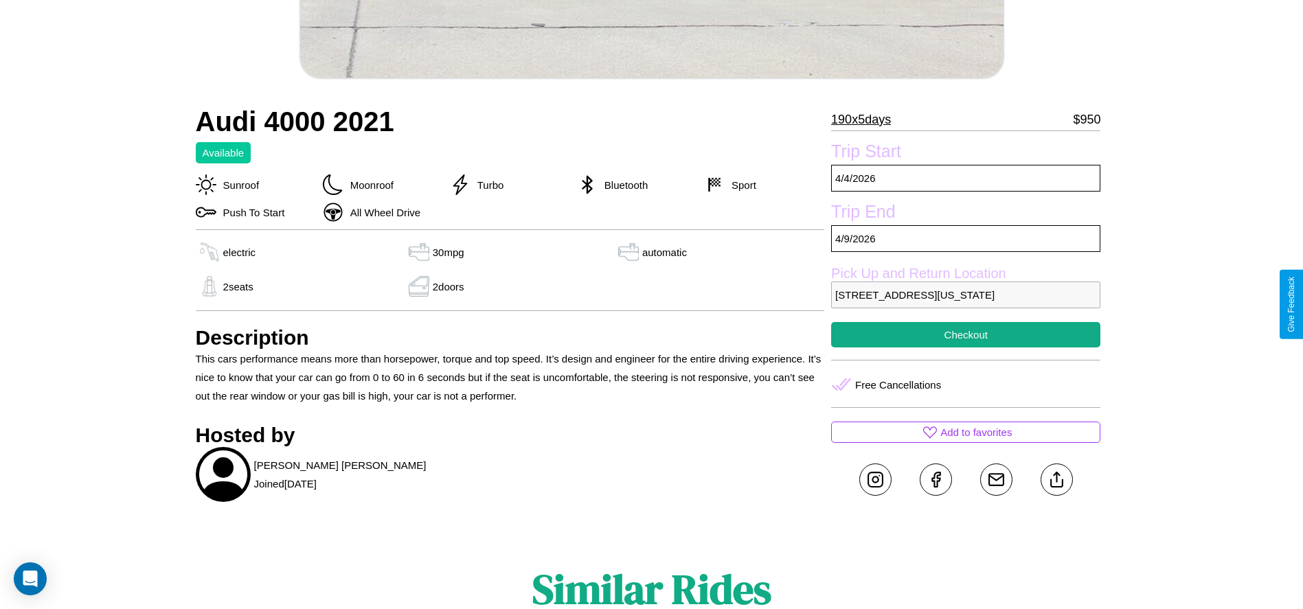
scroll to position [513, 0]
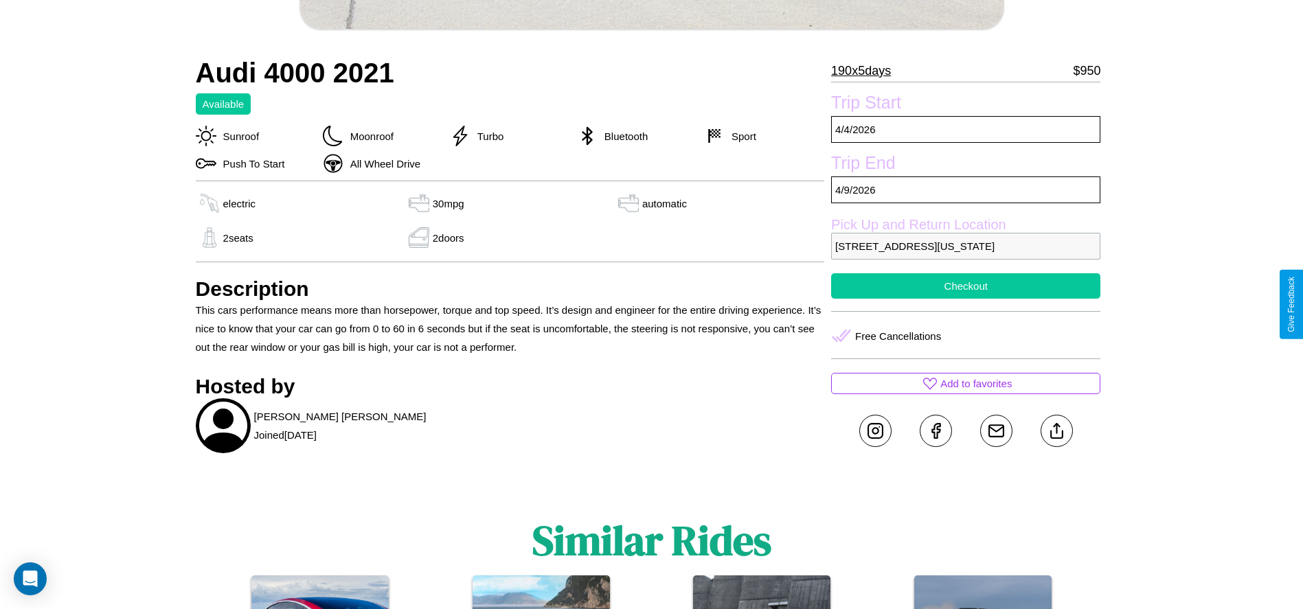
click at [966, 299] on button "Checkout" at bounding box center [965, 285] width 269 height 25
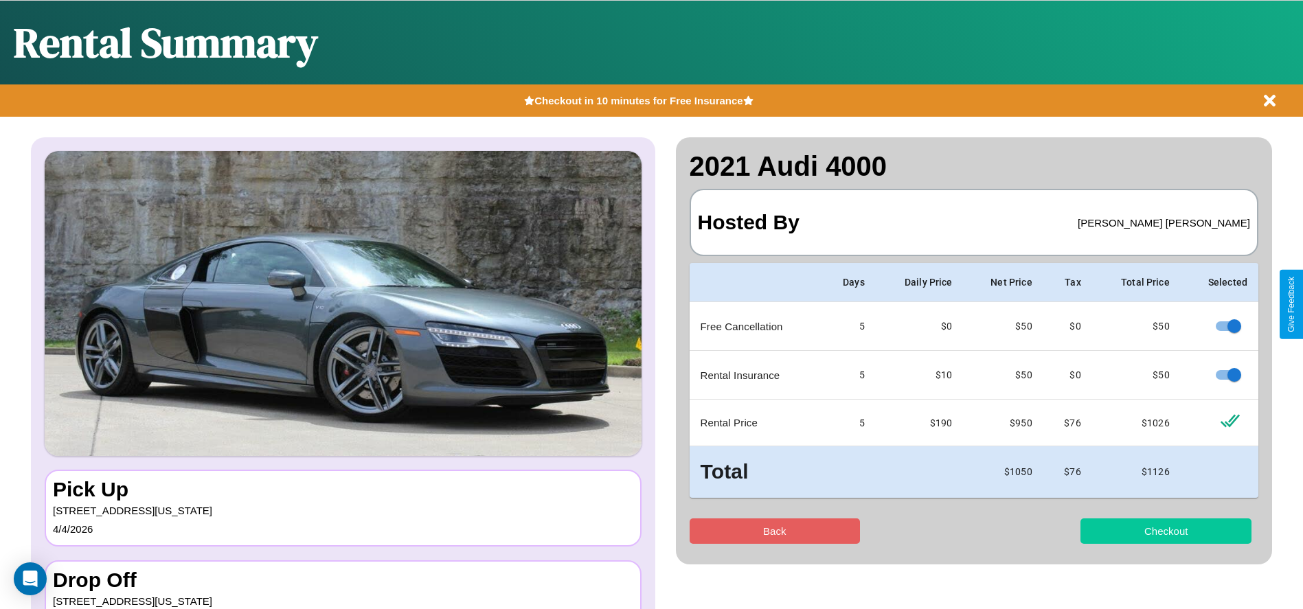
click at [1166, 531] on button "Checkout" at bounding box center [1166, 531] width 171 height 25
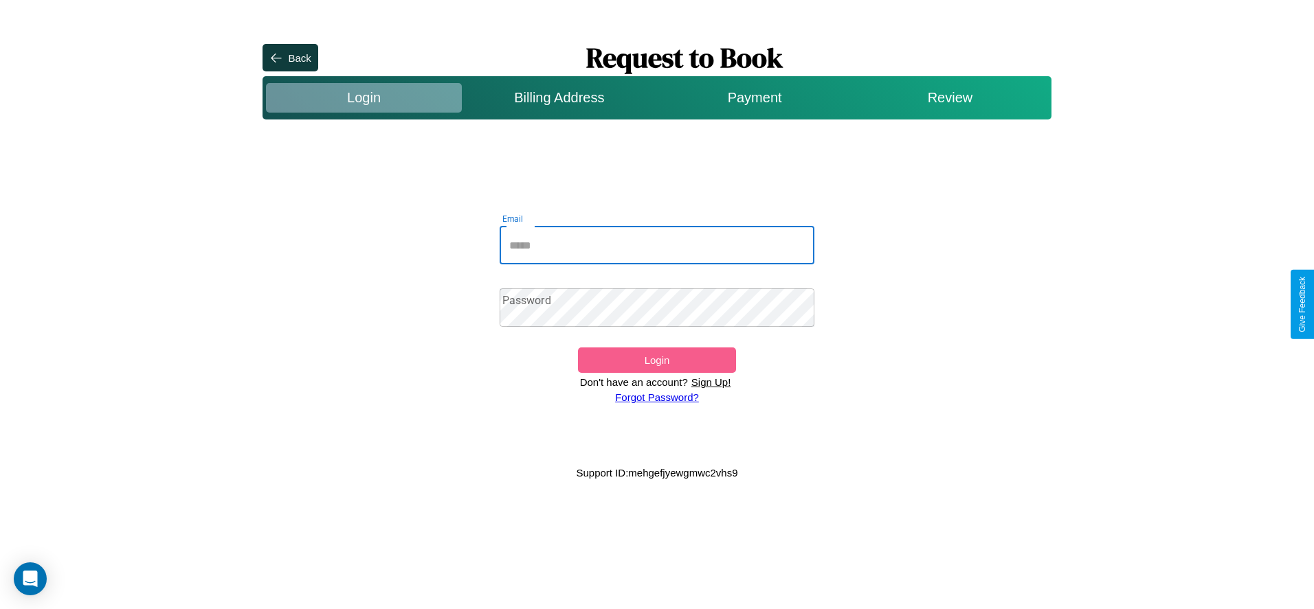
click at [657, 245] on input "Email" at bounding box center [657, 245] width 315 height 38
type input "**********"
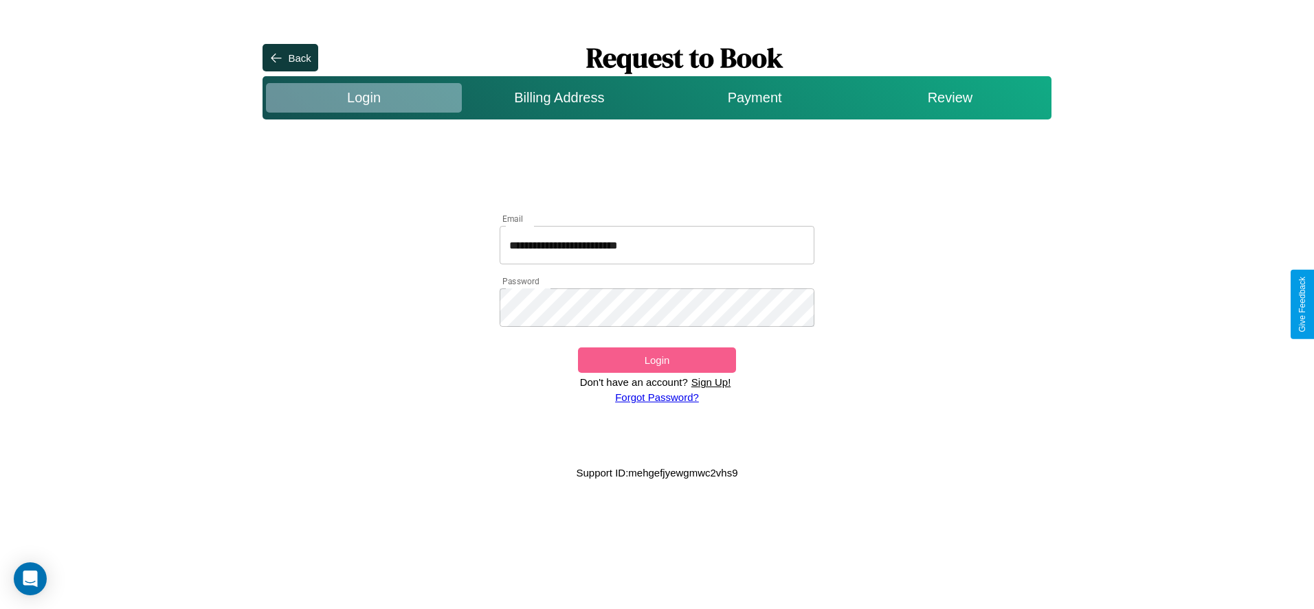
click at [656, 360] on button "Login" at bounding box center [656, 360] width 157 height 25
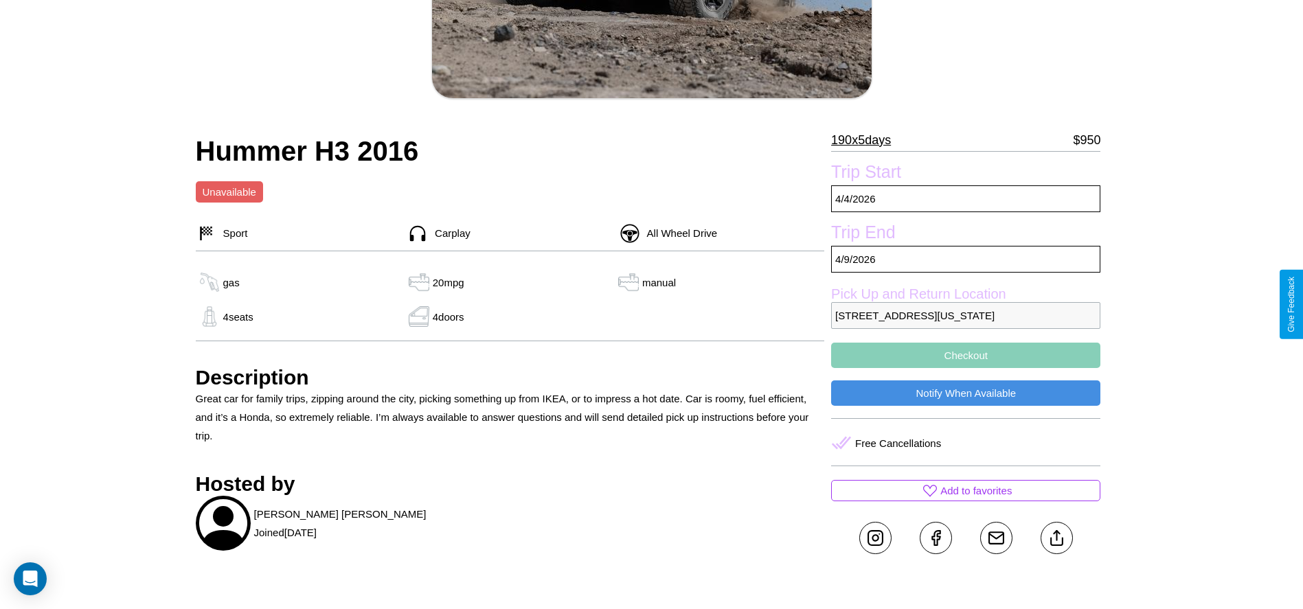
scroll to position [557, 0]
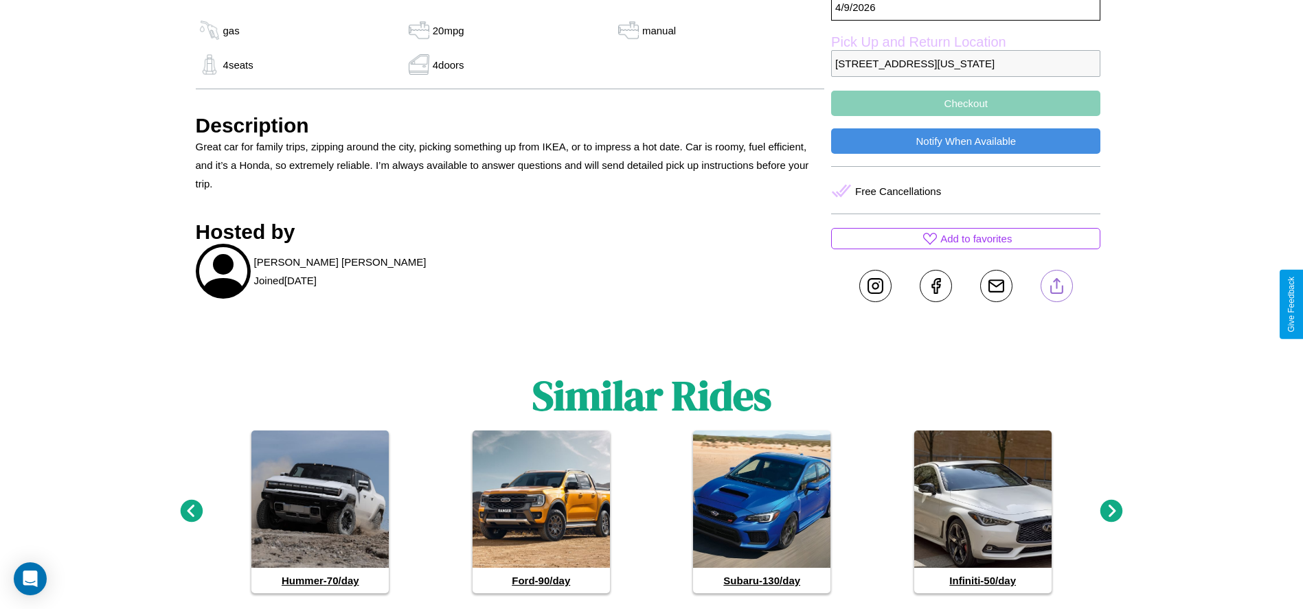
click at [1057, 289] on line at bounding box center [1057, 284] width 0 height 10
